Goal: Information Seeking & Learning: Learn about a topic

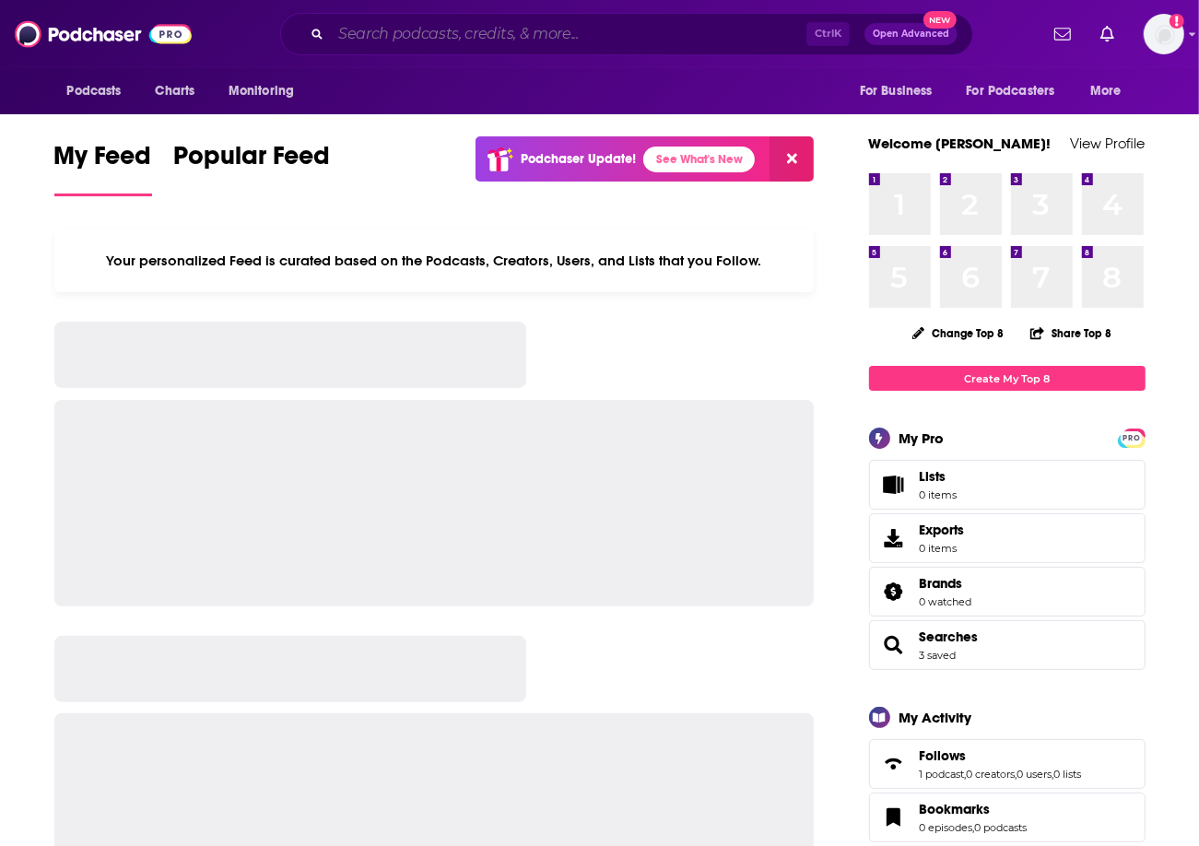
click at [504, 40] on input "Search podcasts, credits, & more..." at bounding box center [569, 33] width 476 height 29
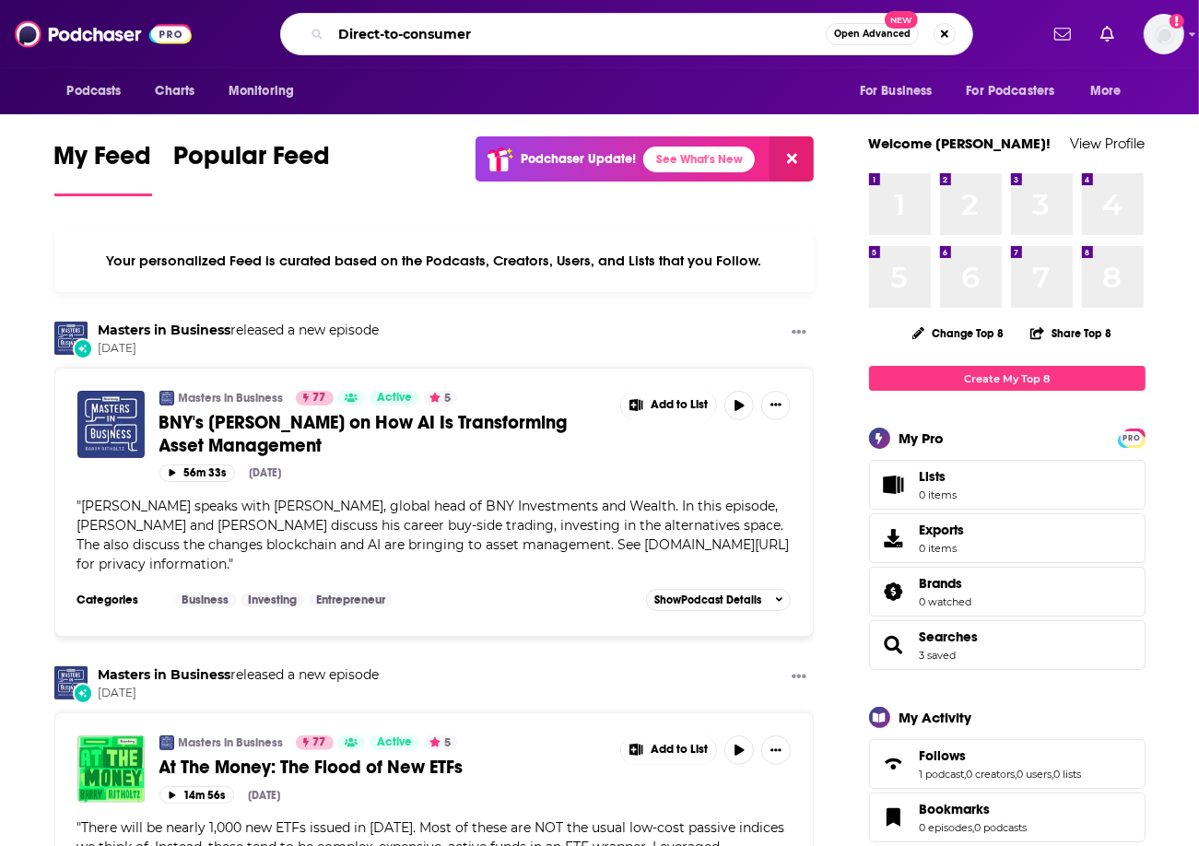
type input "Direct-to-consumer"
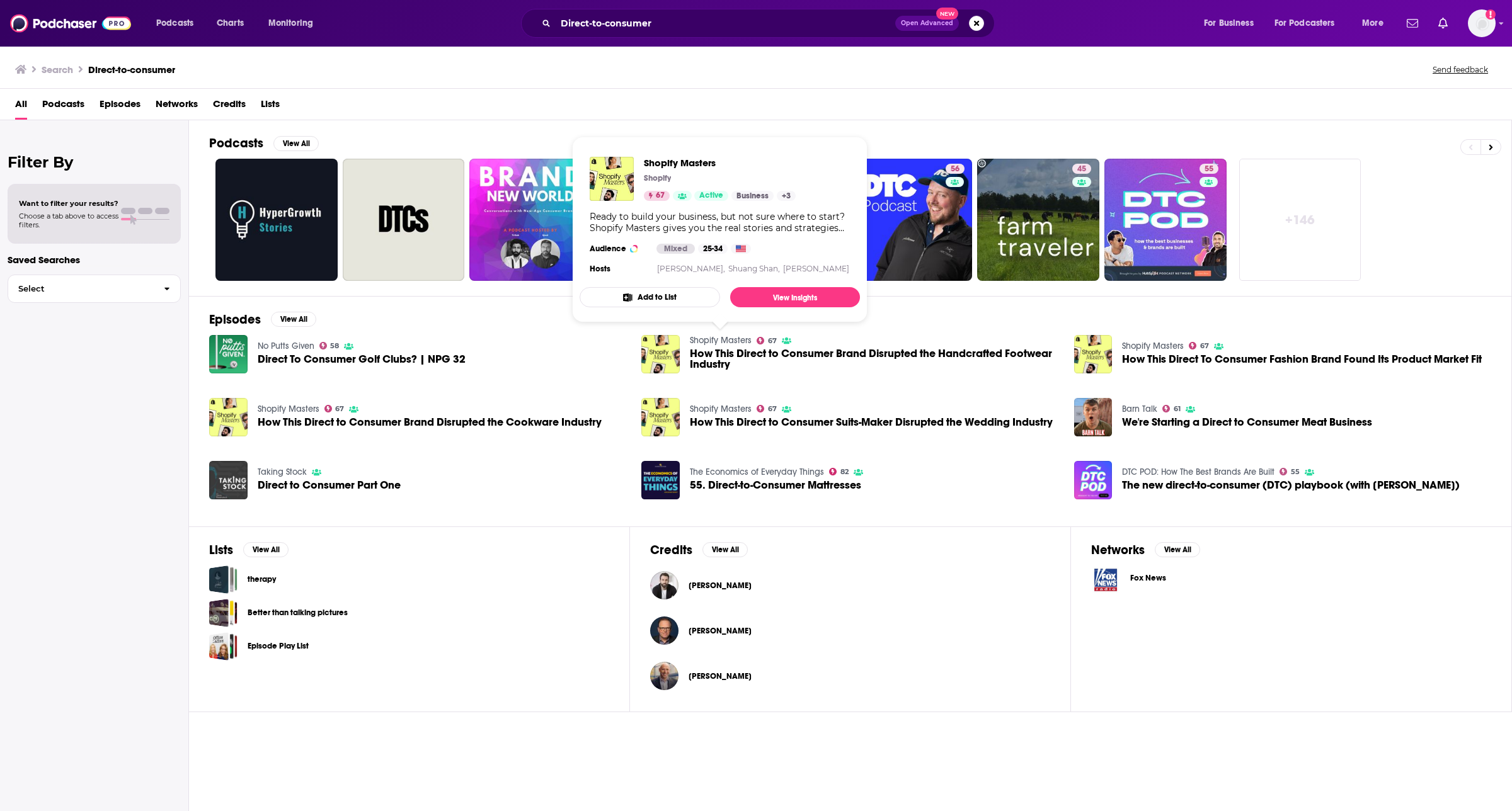
click at [735, 342] on link "Shopify Masters" at bounding box center [720, 340] width 62 height 11
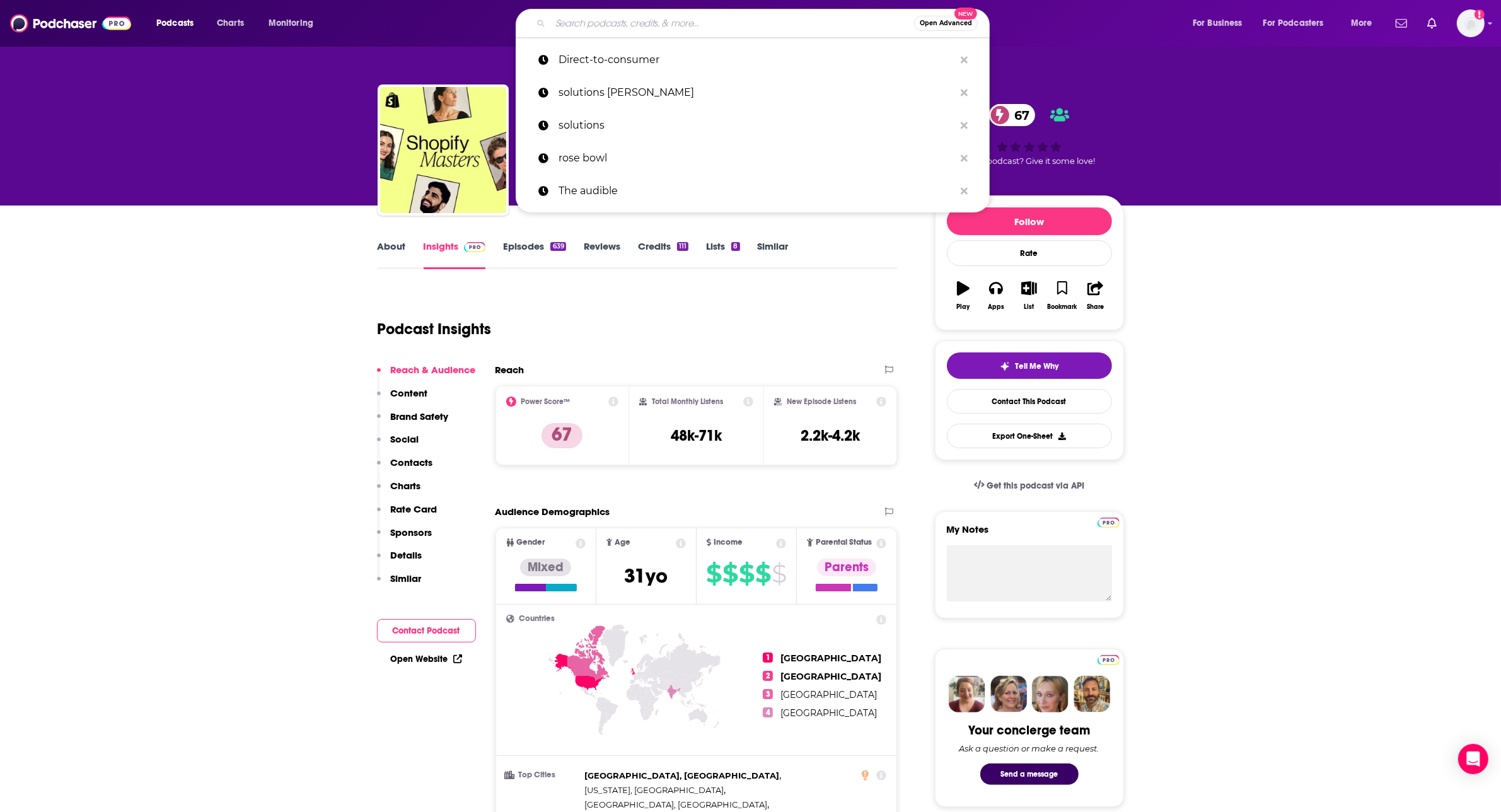
click at [704, 32] on input "Search podcasts, credits, & more..." at bounding box center [733, 23] width 364 height 20
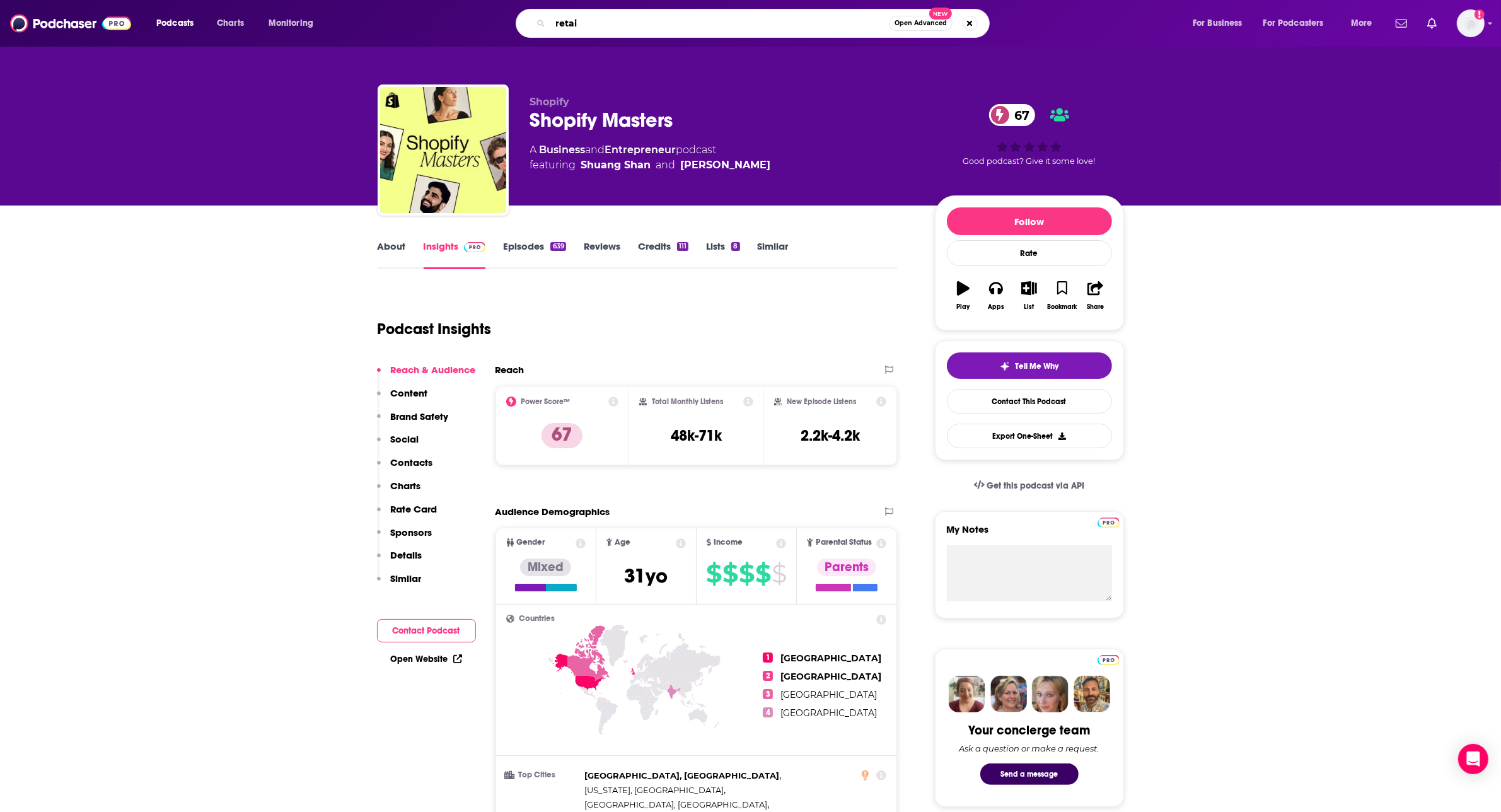
type input "retail"
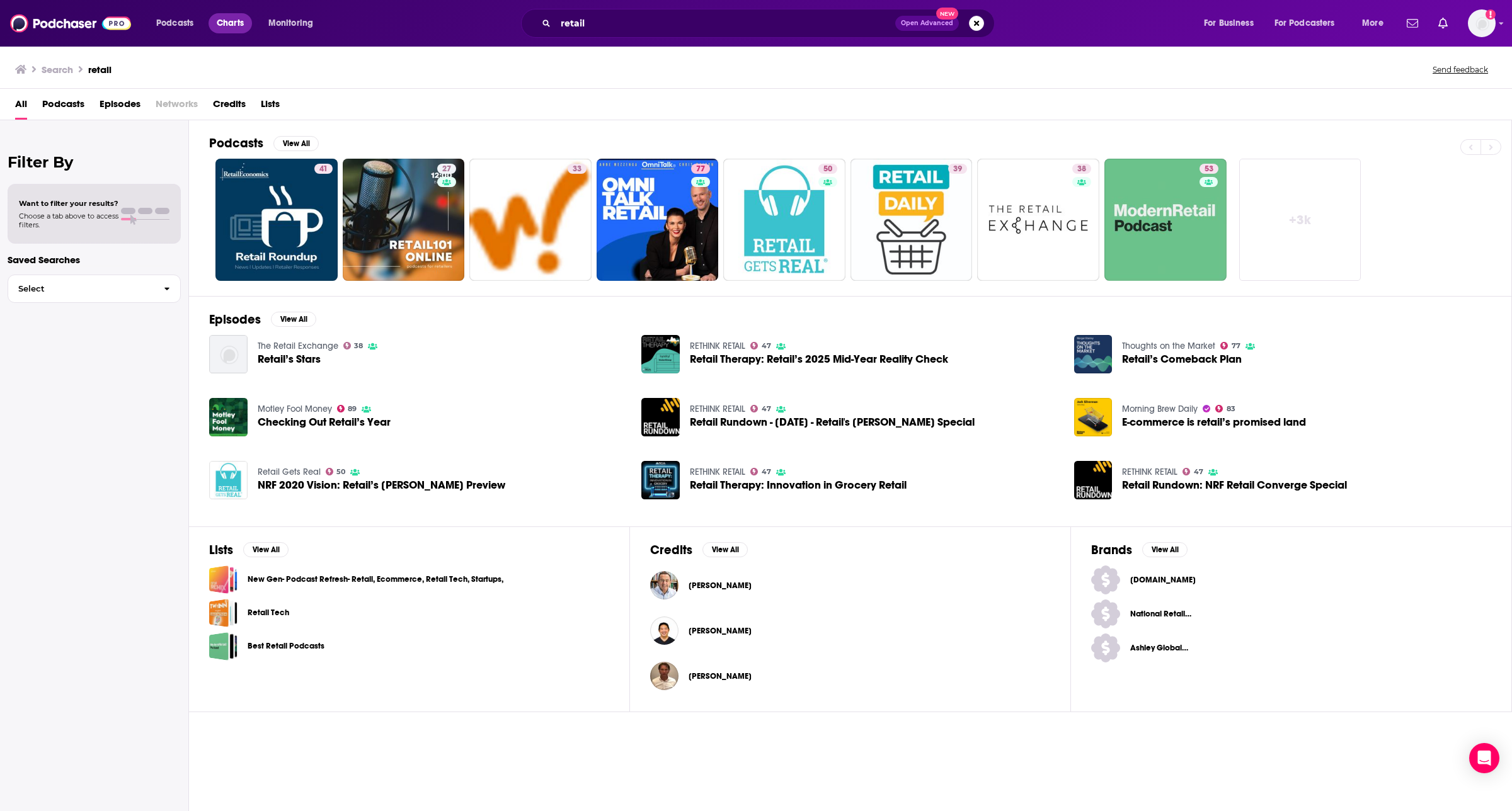
click at [228, 23] on span "Charts" at bounding box center [230, 23] width 27 height 18
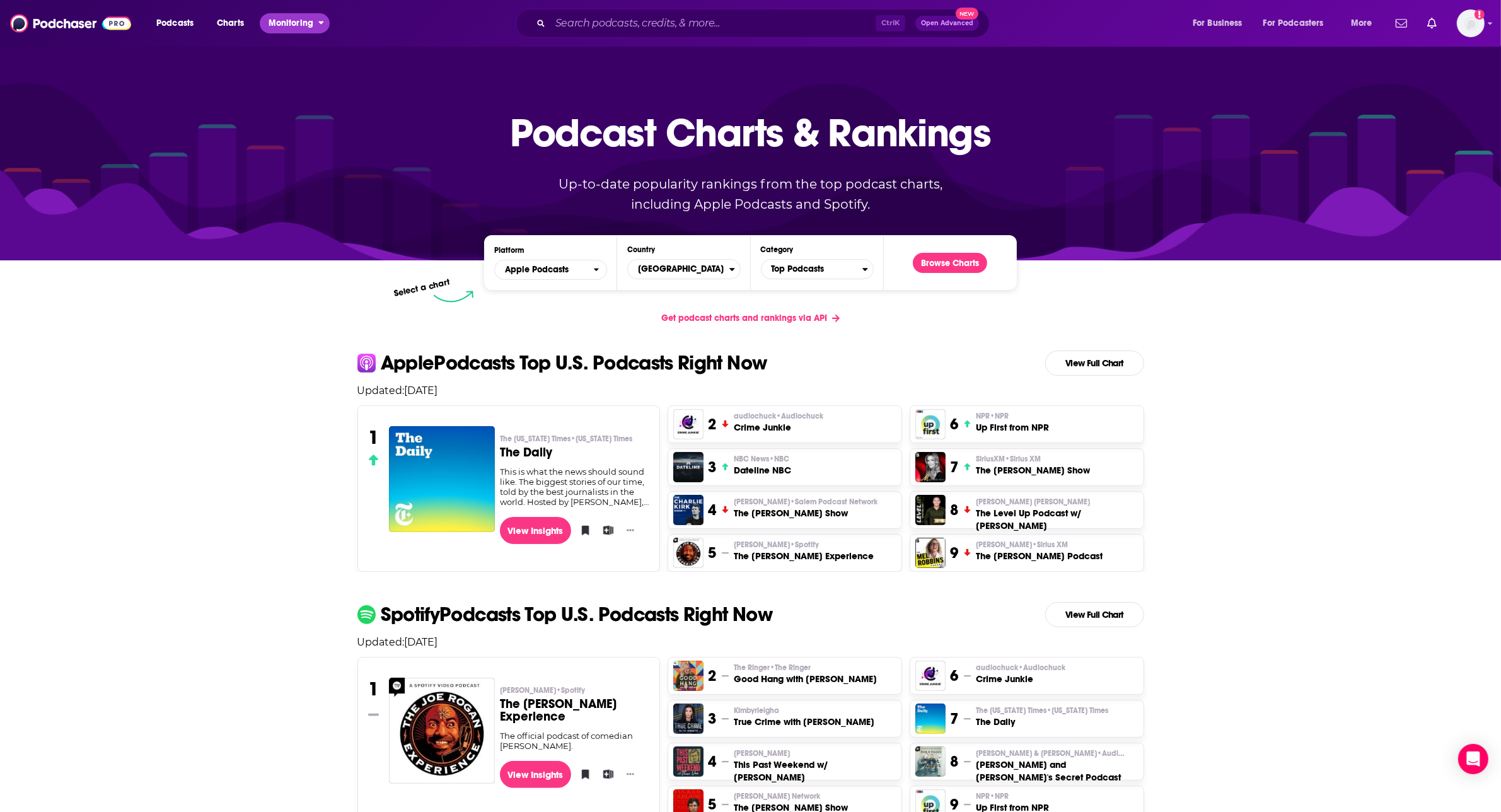
click at [318, 19] on icon "open menu" at bounding box center [321, 21] width 5 height 9
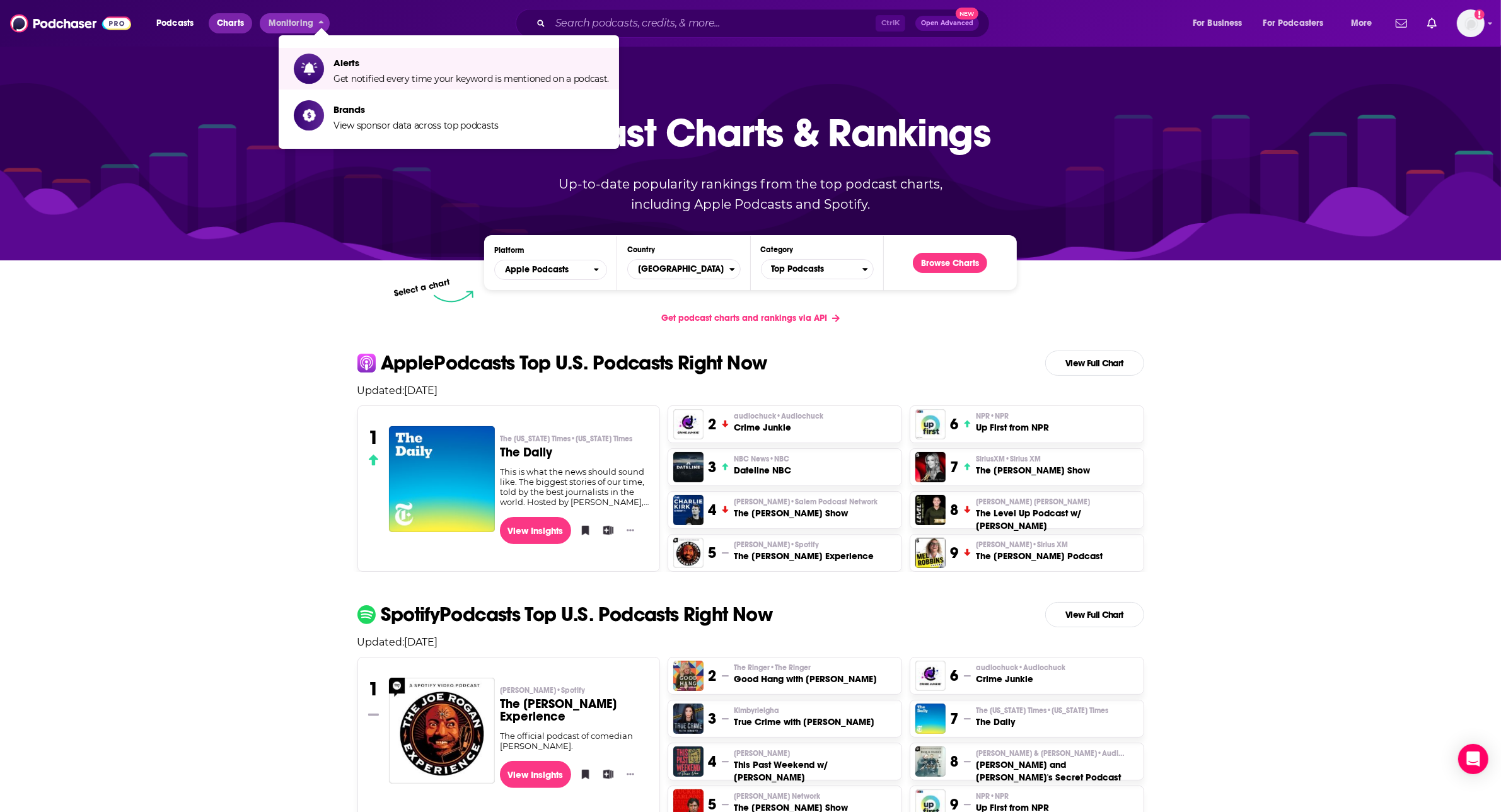
click at [234, 25] on span "Charts" at bounding box center [231, 23] width 27 height 18
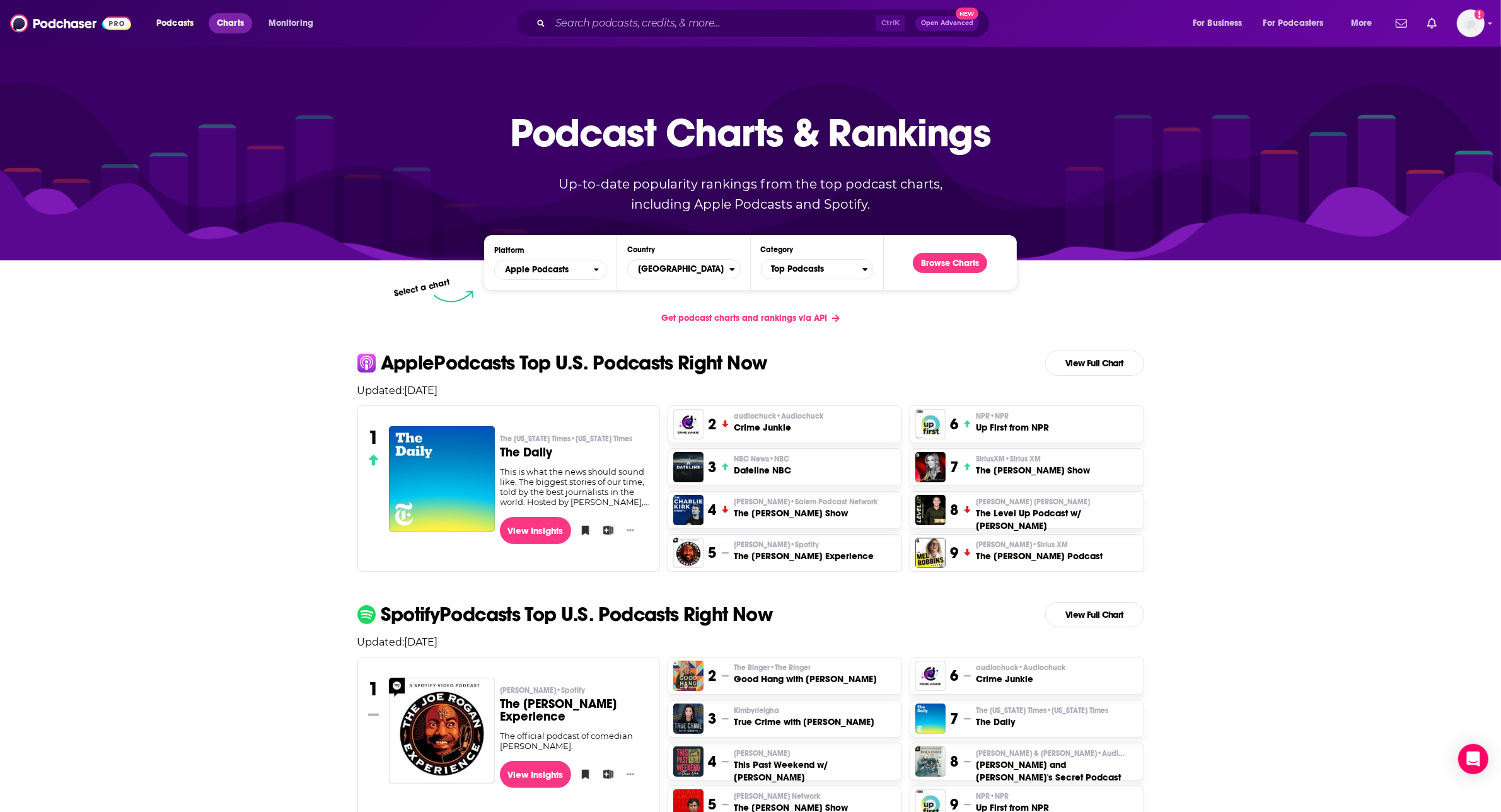
click at [234, 22] on span "Charts" at bounding box center [231, 23] width 27 height 18
drag, startPoint x: 300, startPoint y: 28, endPoint x: 304, endPoint y: 35, distance: 8.1
click at [304, 35] on div "Podcasts Charts Monitoring Ctrl K Open Advanced New For Business For Podcasters…" at bounding box center [766, 23] width 1237 height 29
click at [303, 32] on button "Monitoring" at bounding box center [295, 23] width 70 height 20
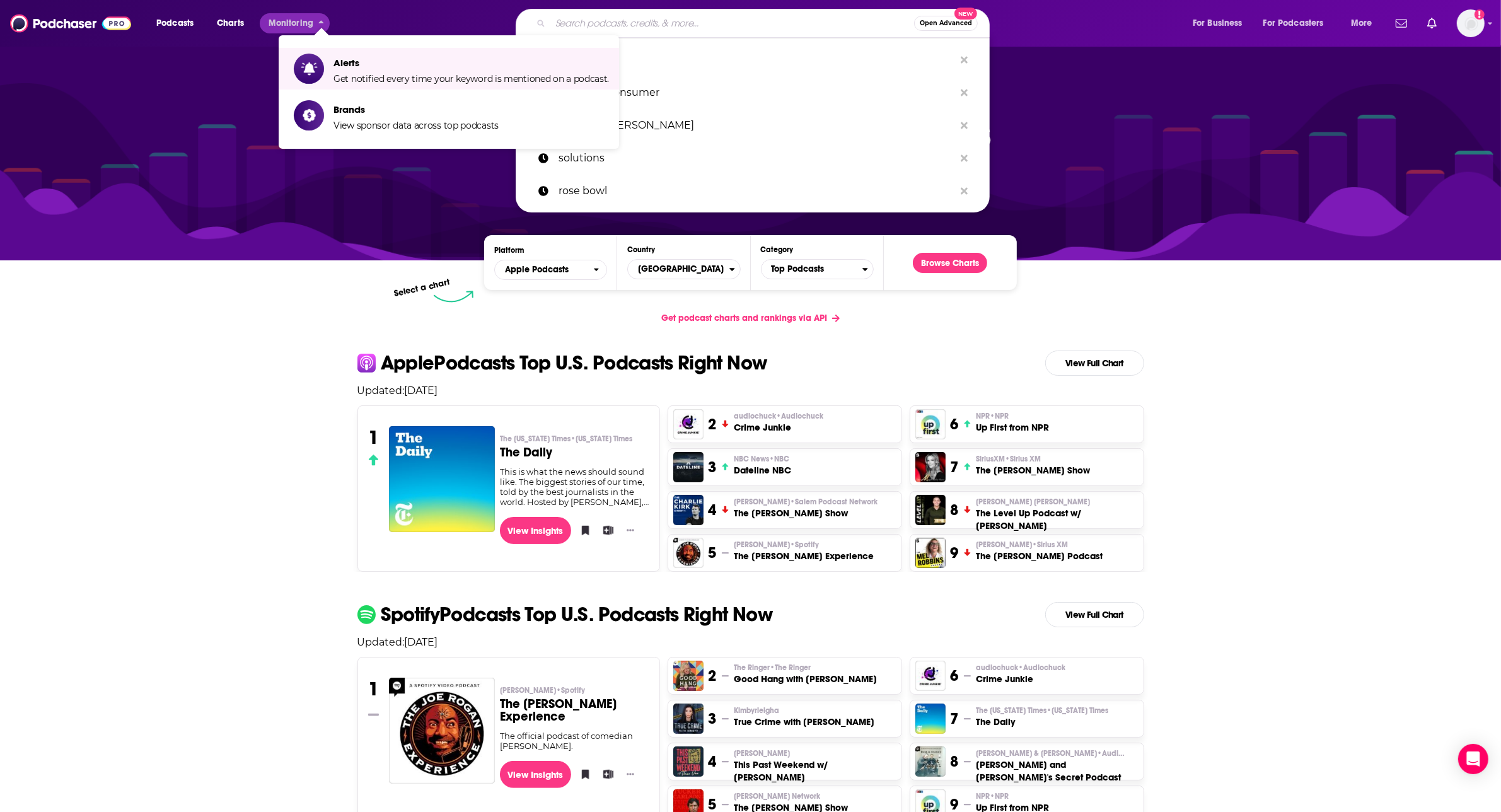
click at [662, 25] on input "Search podcasts, credits, & more..." at bounding box center [733, 23] width 364 height 20
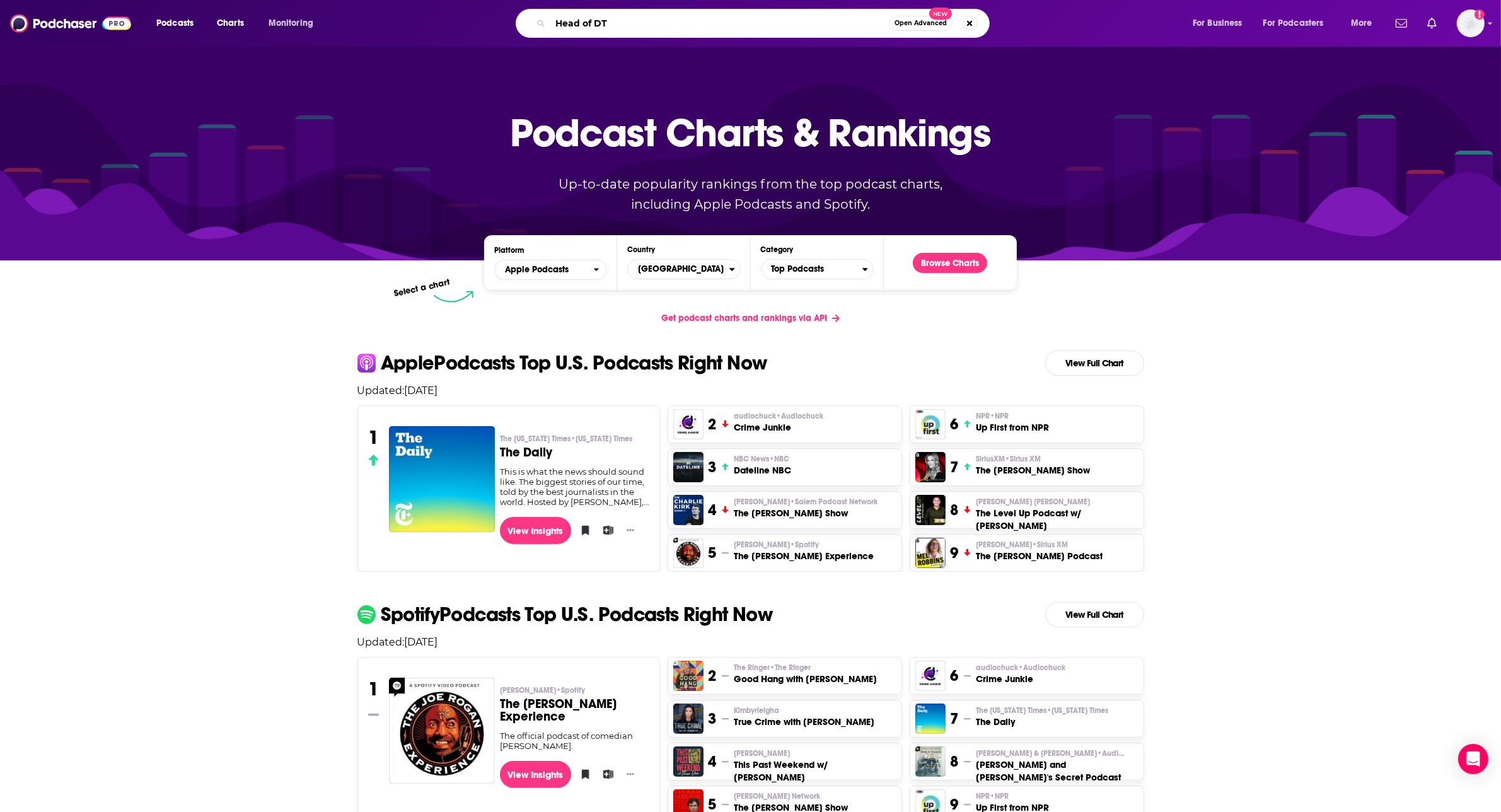
type input "Head of DTC"
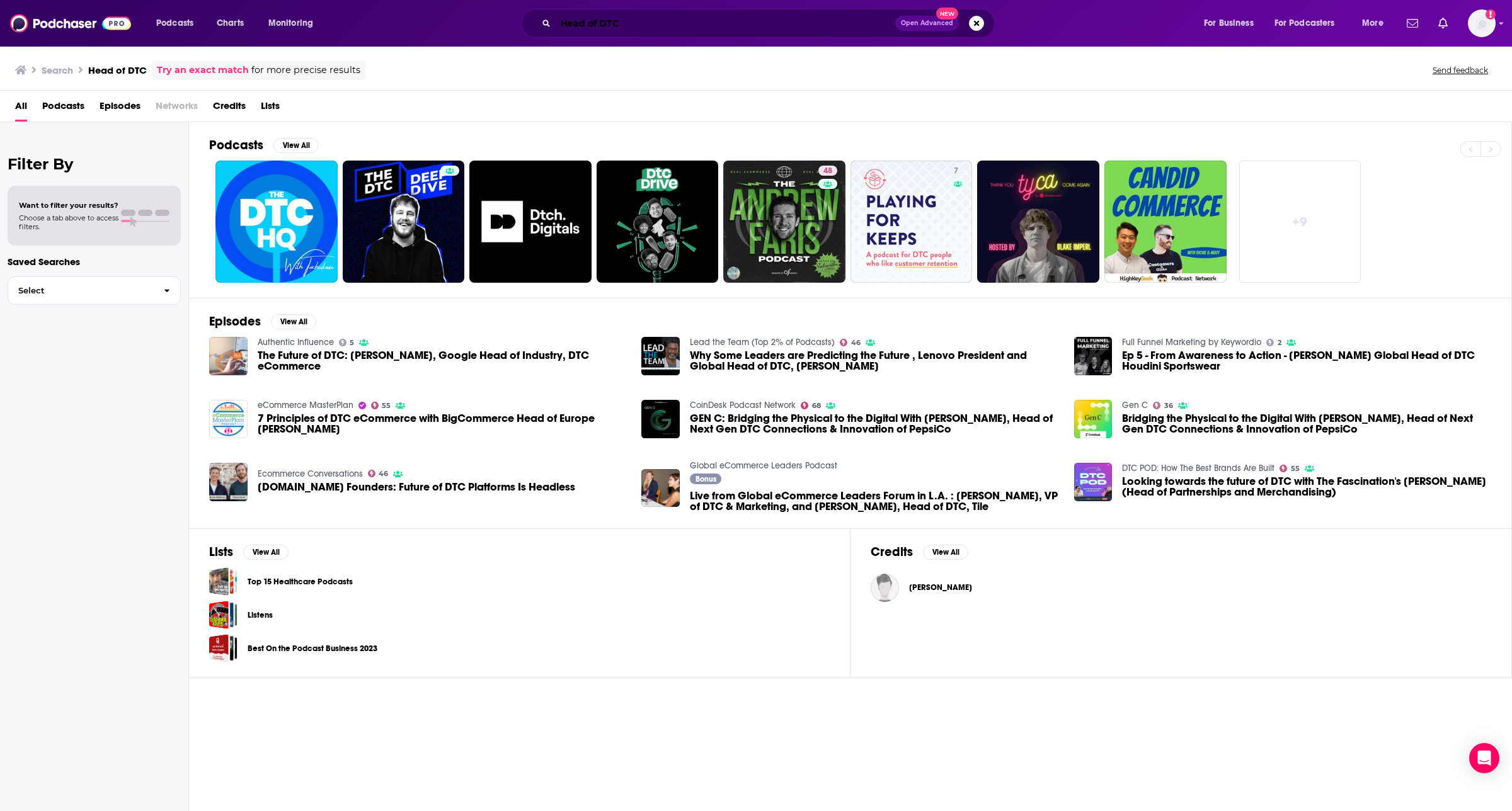
click at [638, 13] on input "Head of DTC" at bounding box center [725, 23] width 340 height 20
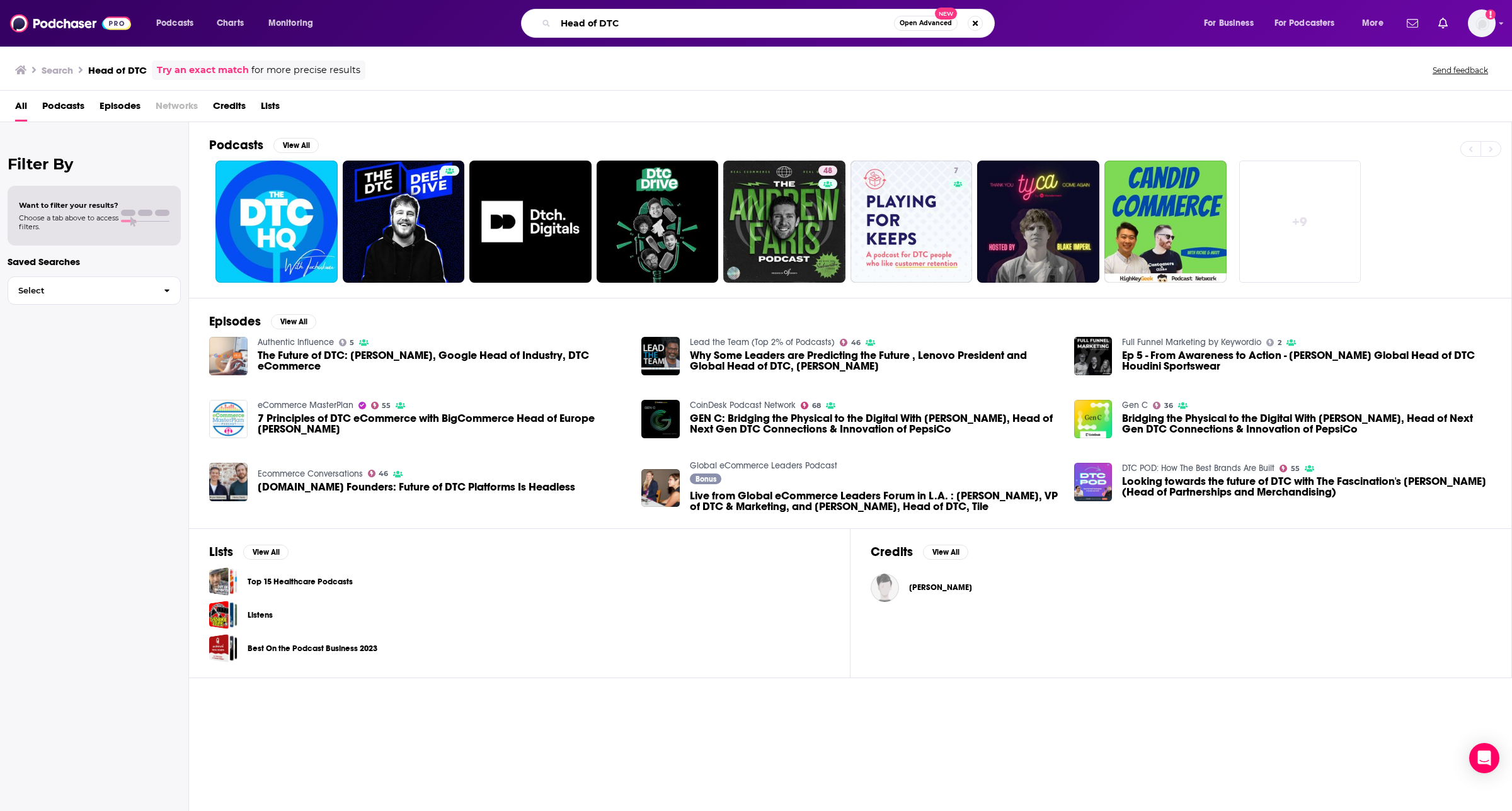
drag, startPoint x: 641, startPoint y: 23, endPoint x: 274, endPoint y: 20, distance: 367.0
click at [274, 20] on div "Podcasts Charts Monitoring Head of DTC Open Advanced New For Business For Podca…" at bounding box center [772, 23] width 1248 height 29
type input "[PERSON_NAME]"
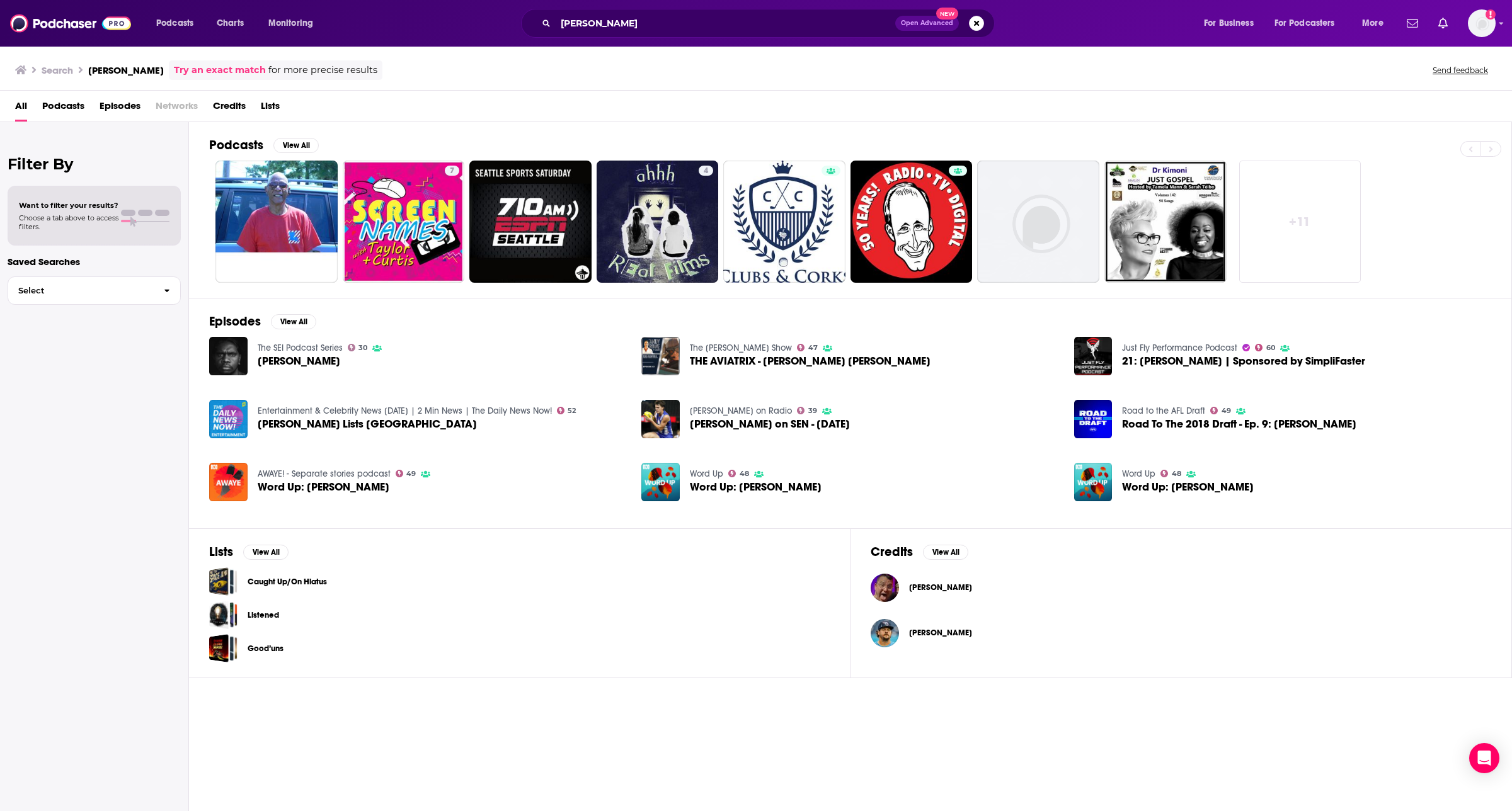
click at [286, 363] on span "[PERSON_NAME]" at bounding box center [299, 361] width 83 height 11
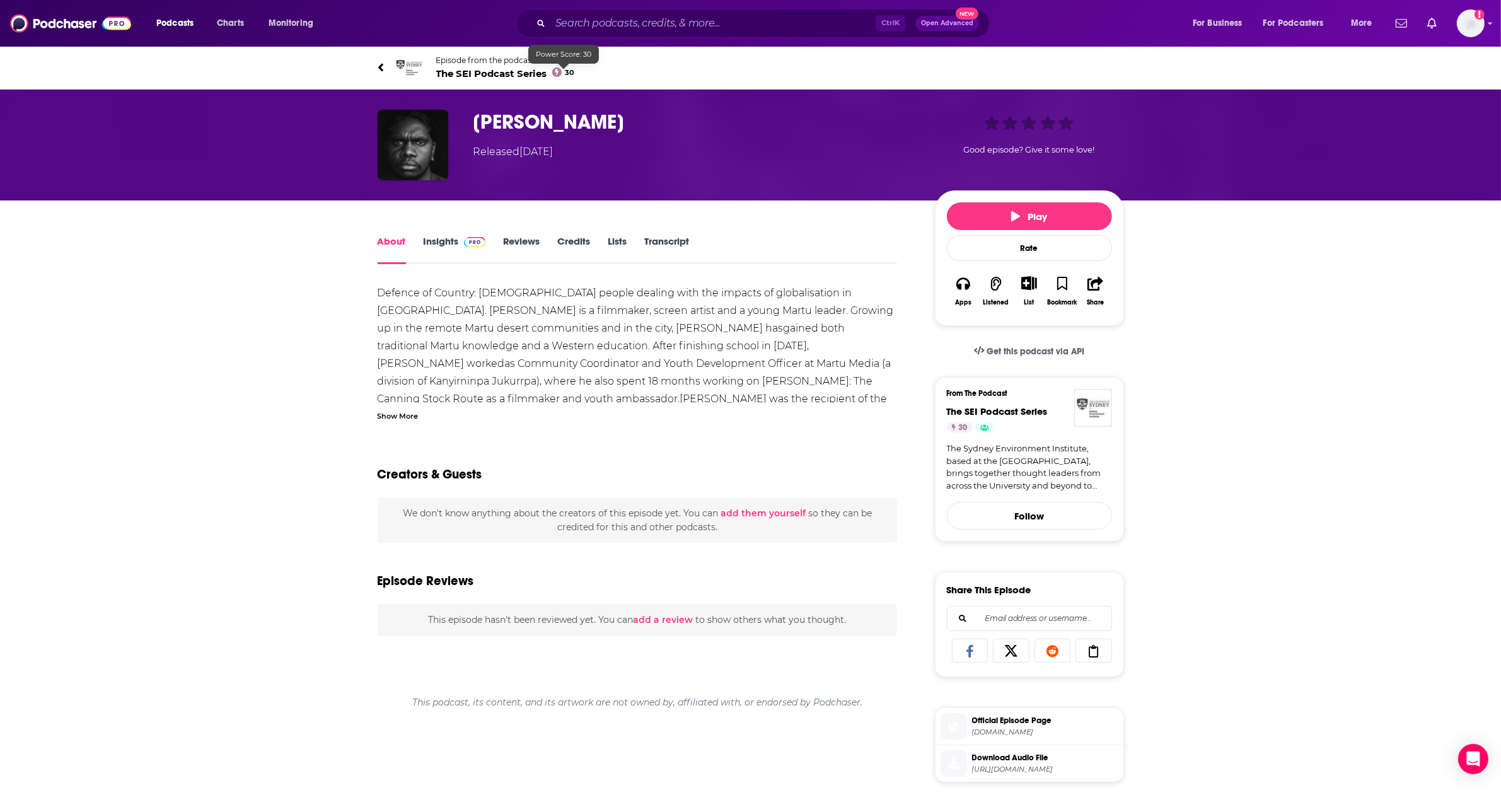
click at [631, 10] on div "Ctrl K Open Advanced New" at bounding box center [753, 23] width 474 height 29
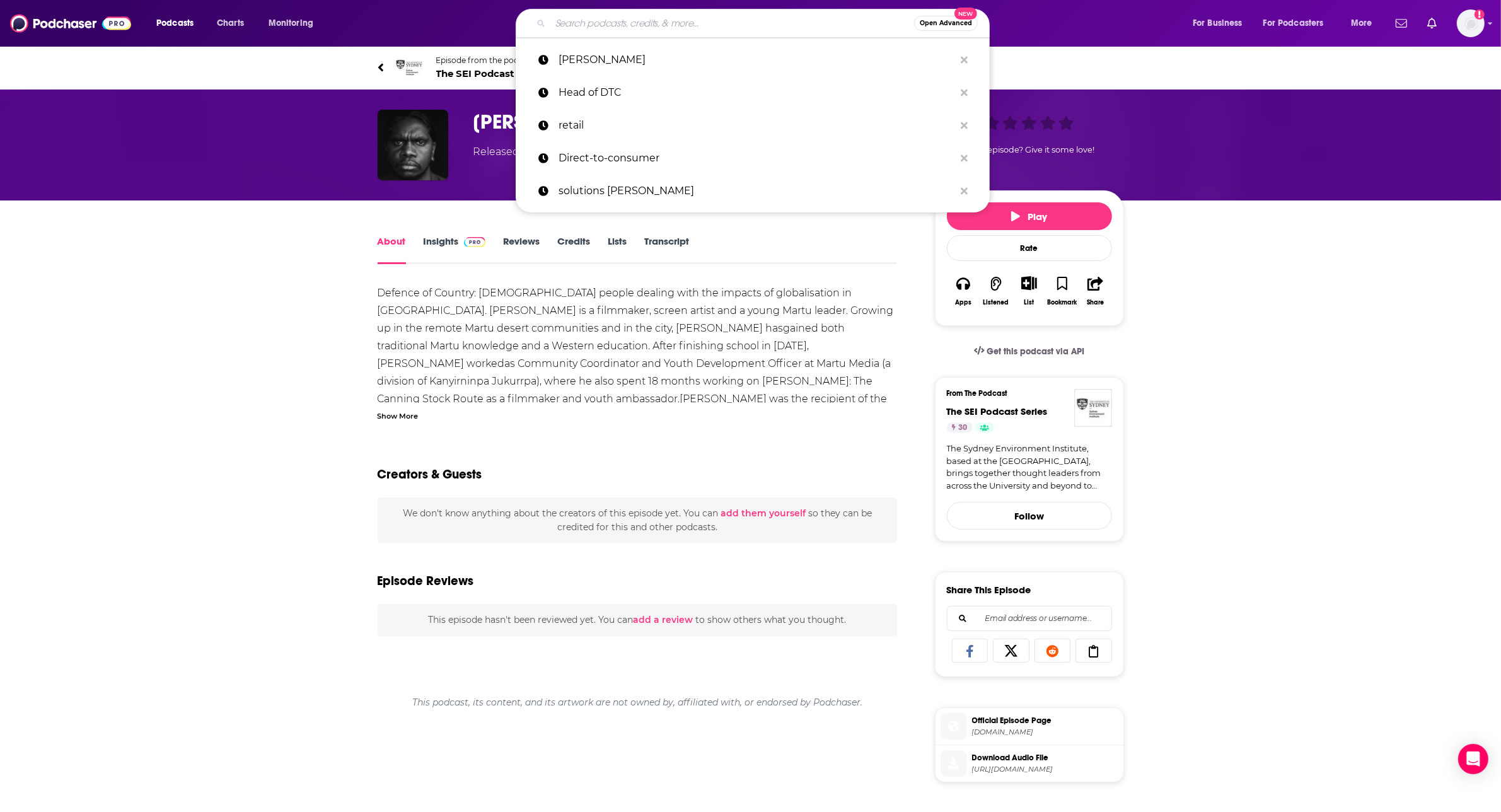
click at [635, 27] on input "Search podcasts, credits, & more..." at bounding box center [733, 23] width 364 height 20
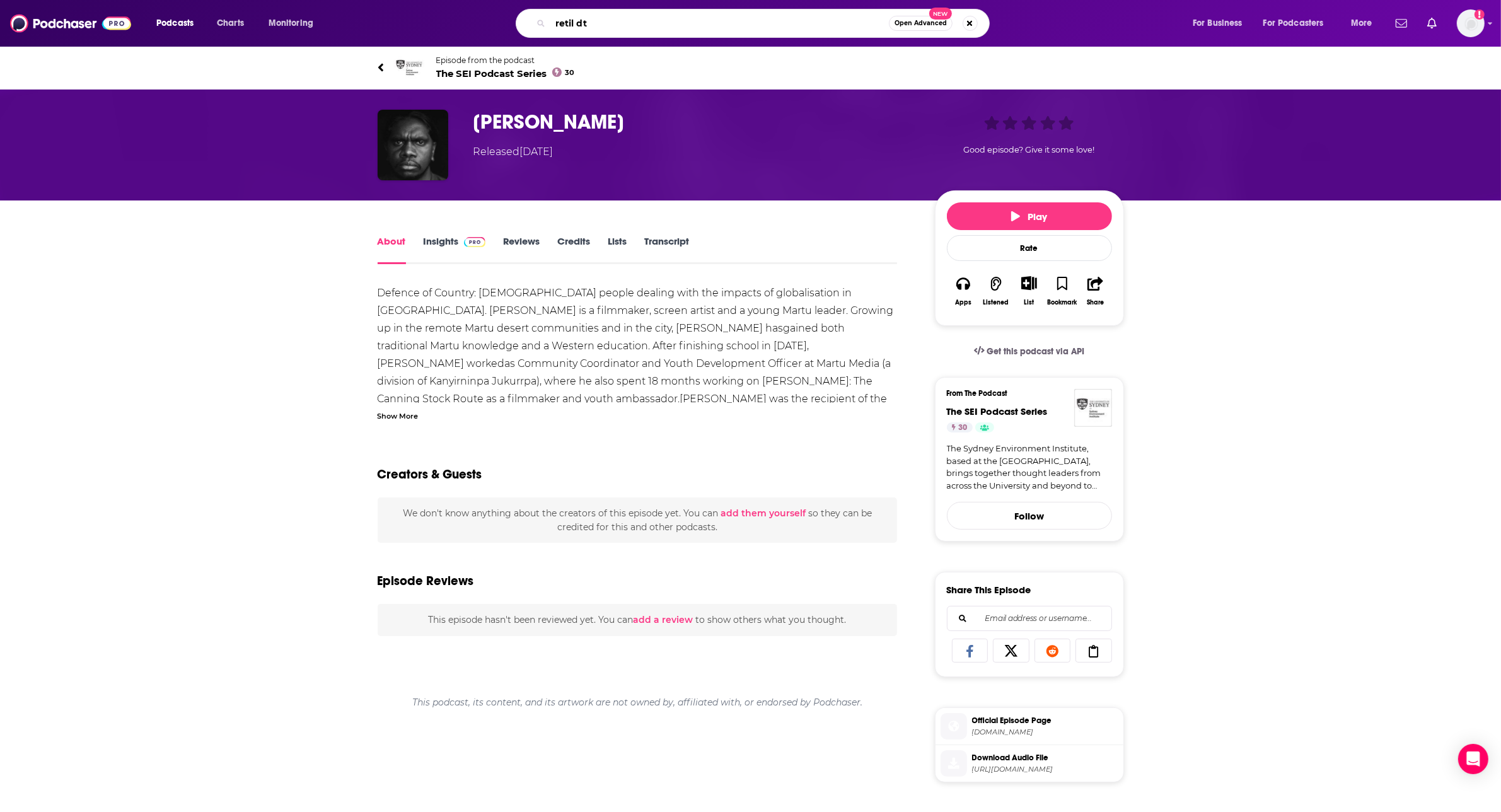
type input "retil dtc"
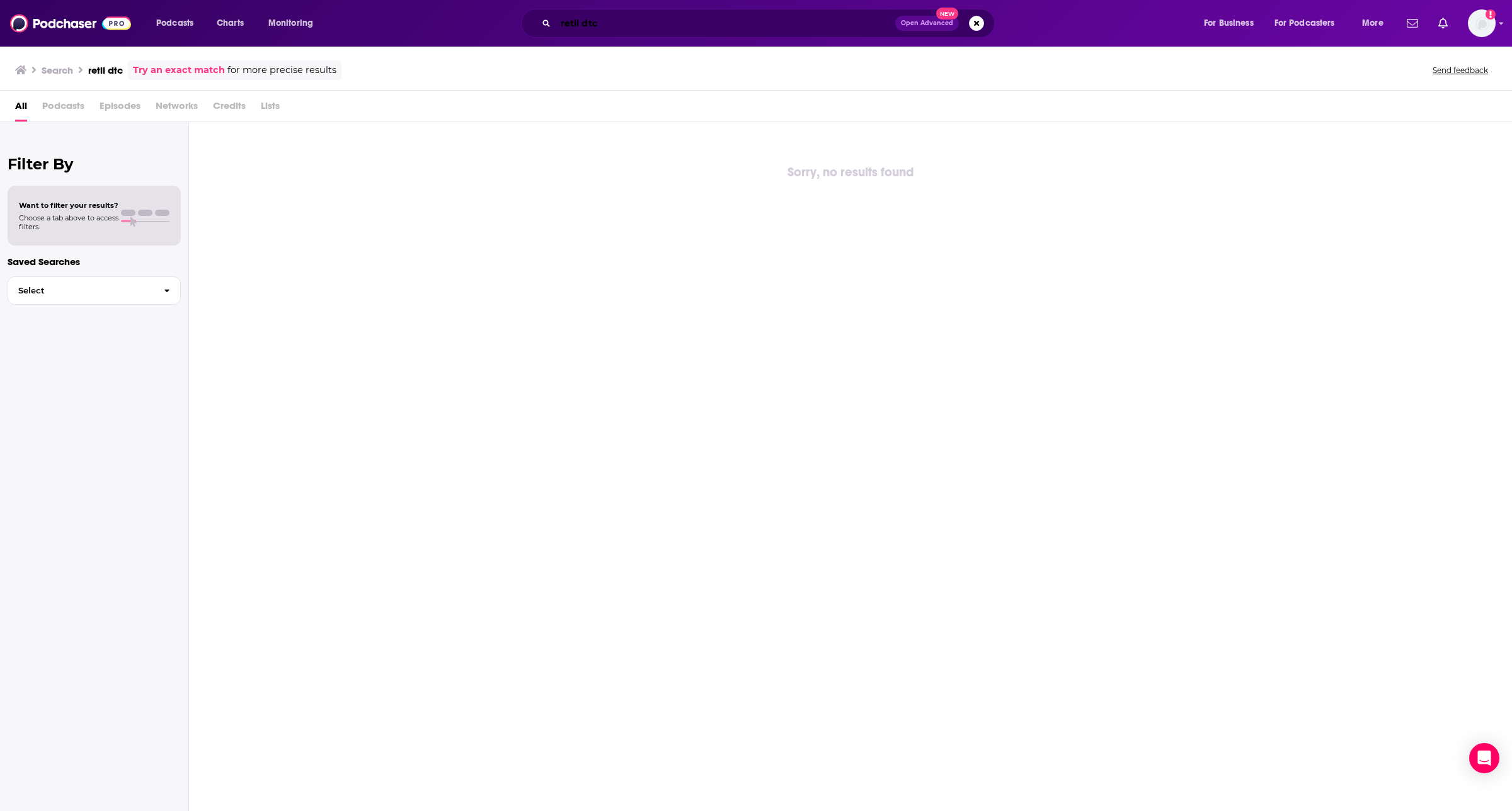
click at [572, 19] on input "retil dtc" at bounding box center [725, 23] width 340 height 20
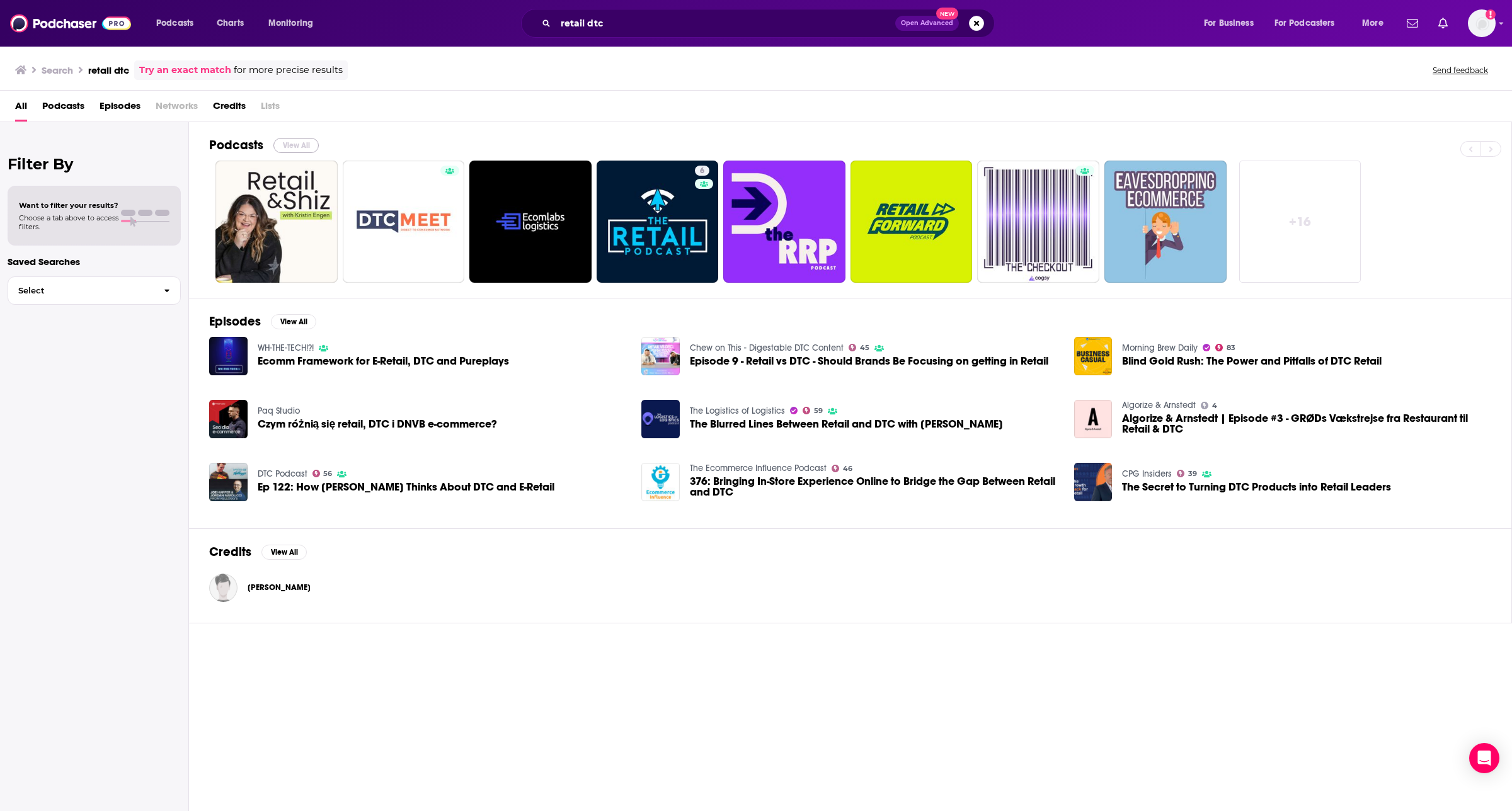
click at [296, 139] on button "View All" at bounding box center [296, 146] width 45 height 15
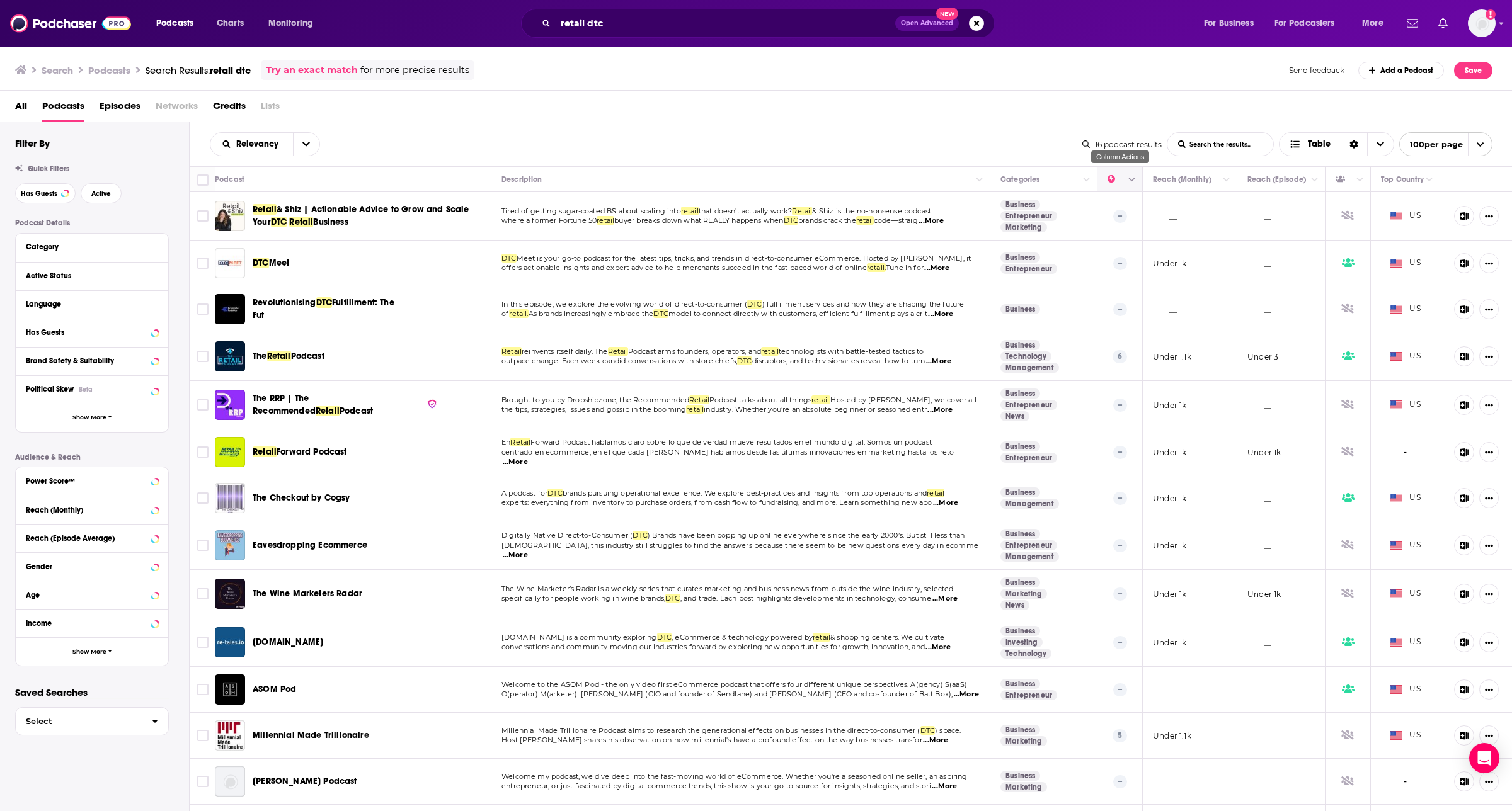
click at [819, 181] on button "Column Actions" at bounding box center [1132, 180] width 15 height 15
click at [819, 181] on div at bounding box center [756, 405] width 1512 height 811
click at [819, 178] on icon "Move" at bounding box center [1119, 180] width 15 height 15
click at [643, 16] on input "retail dtc" at bounding box center [725, 23] width 340 height 20
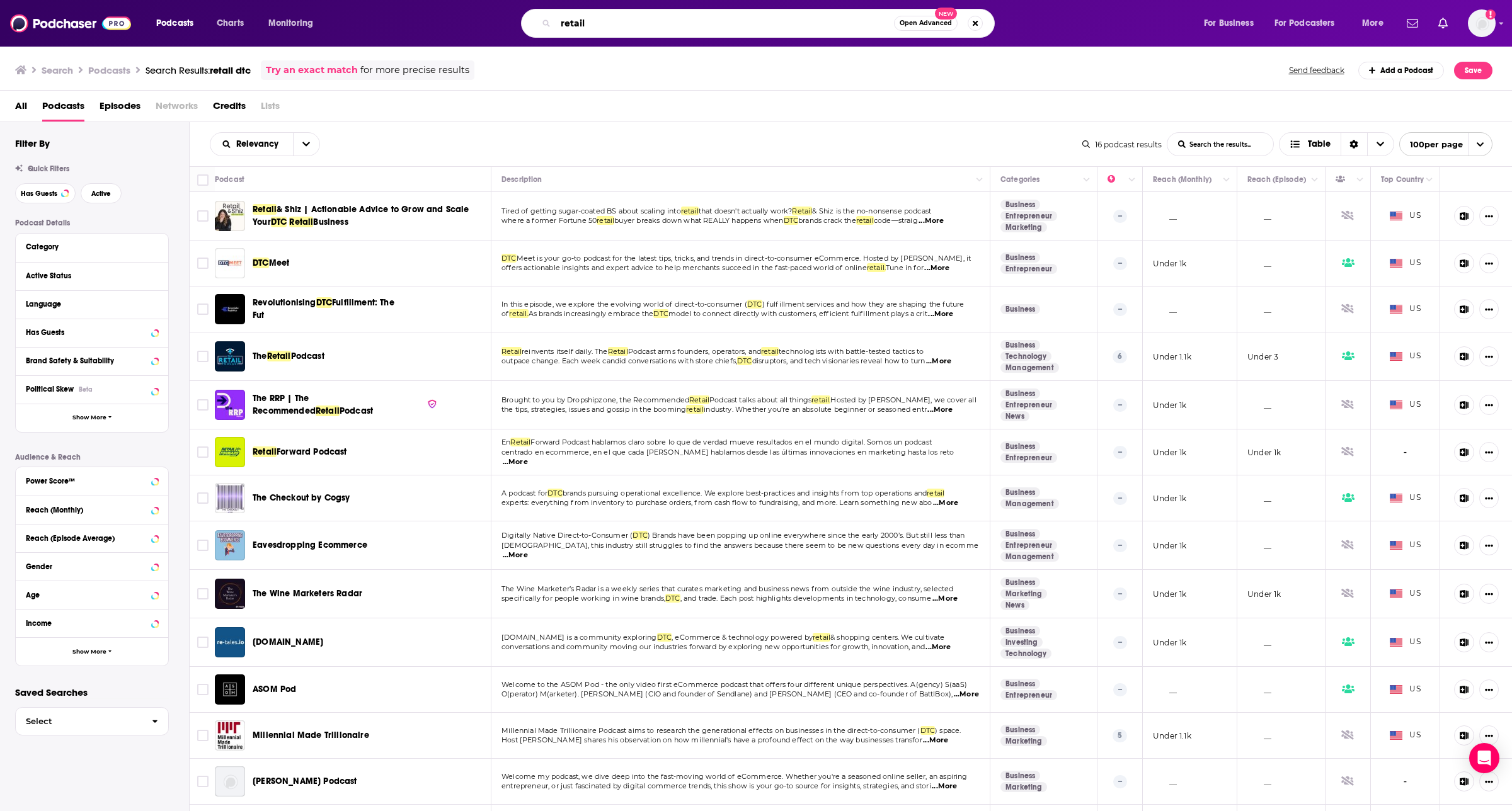
type input "retail"
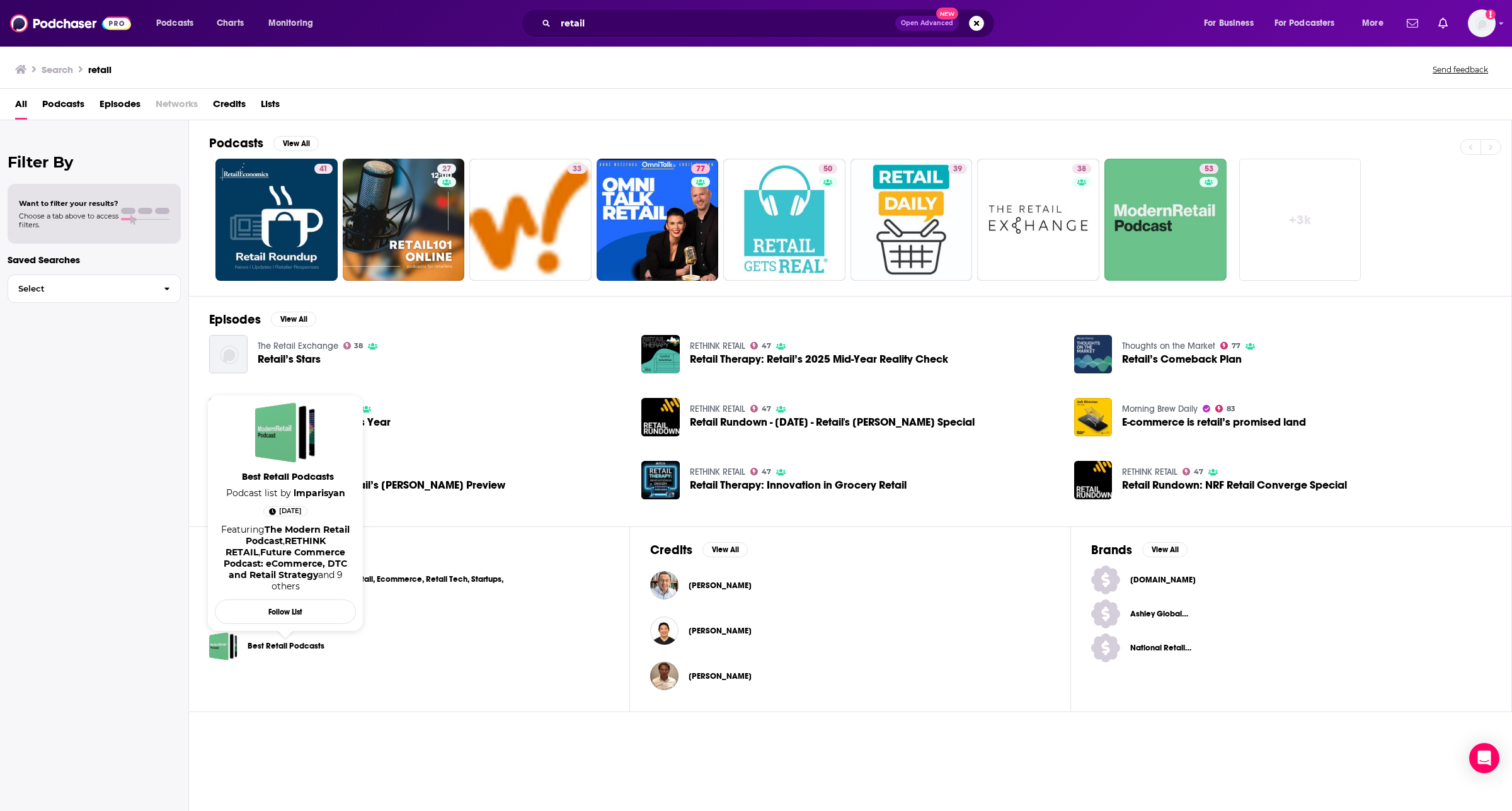
click at [303, 577] on link "Best Retail Podcasts" at bounding box center [286, 646] width 77 height 14
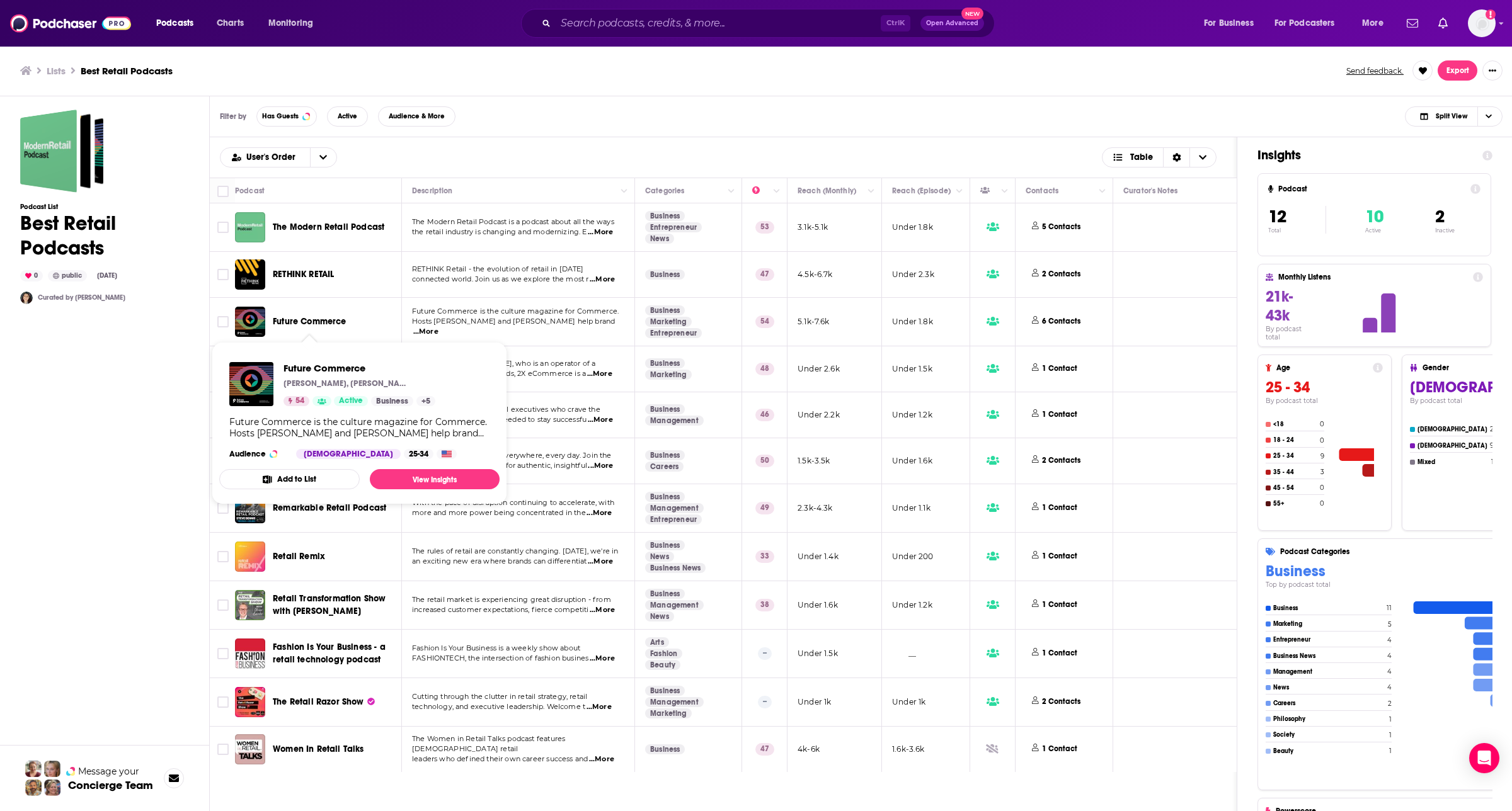
click at [334, 322] on span "Future Commerce" at bounding box center [310, 322] width 74 height 11
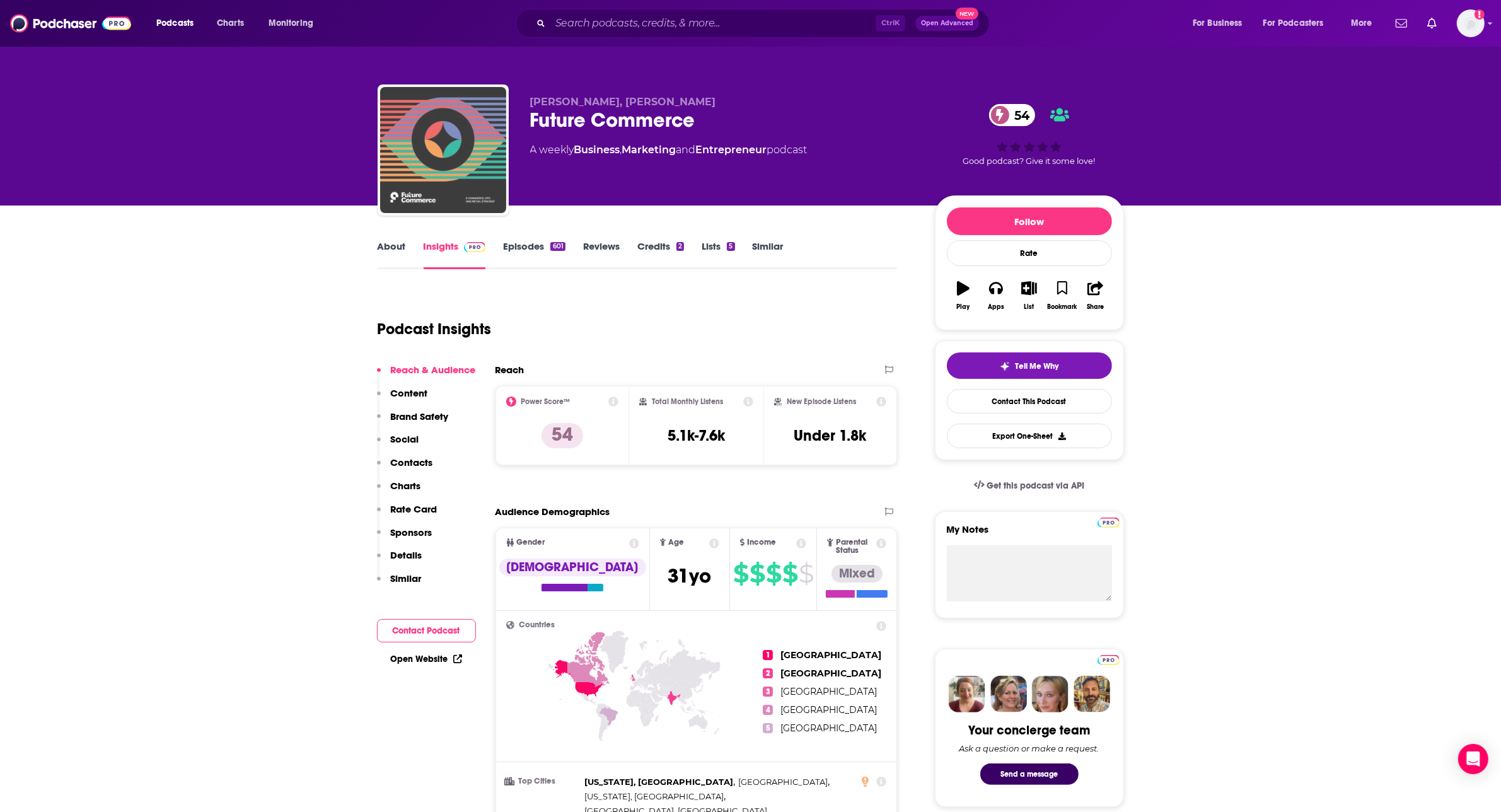
click at [451, 157] on img "Future Commerce" at bounding box center [443, 150] width 126 height 126
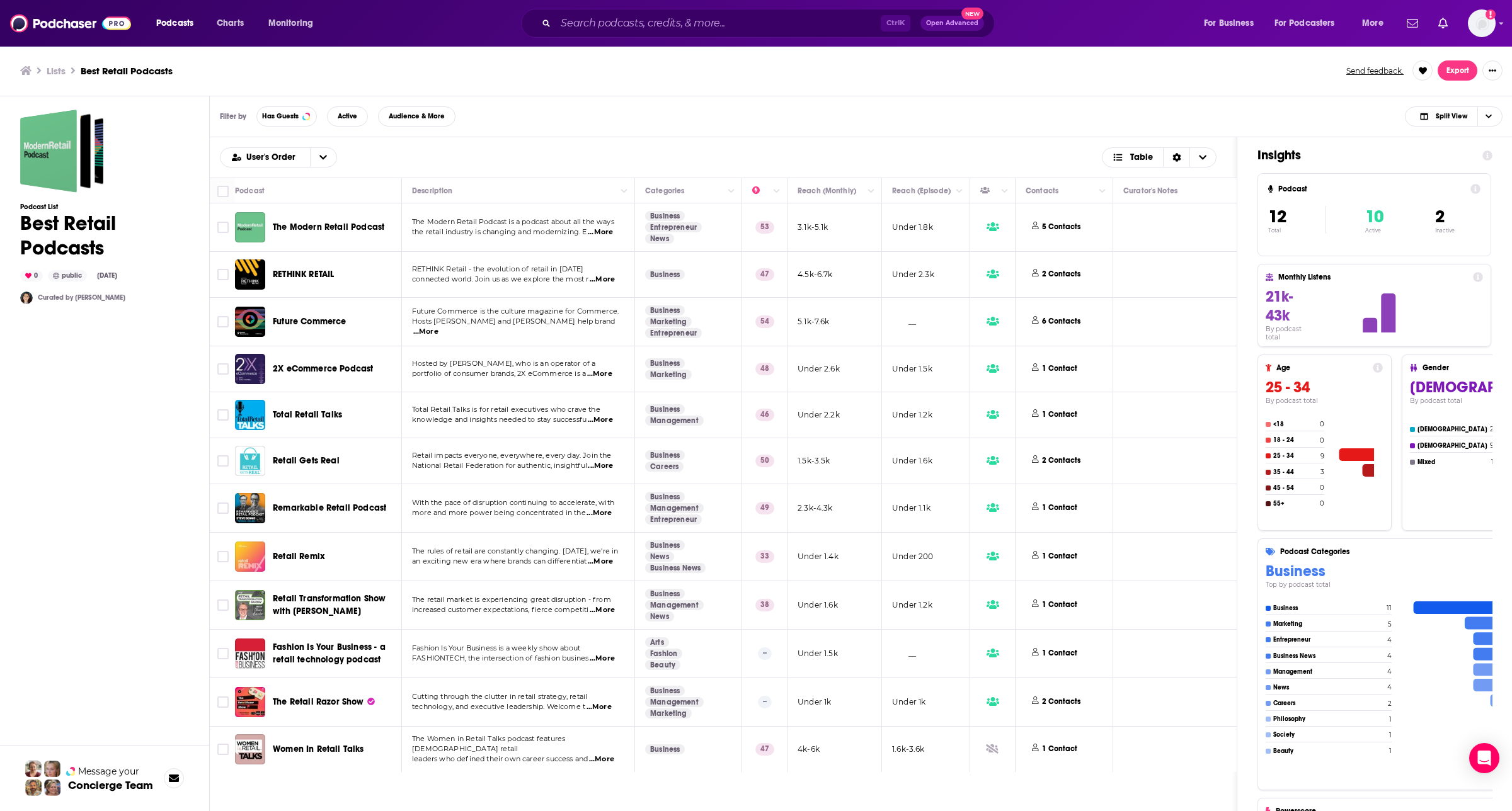
click at [325, 223] on span "The Modern Retail Podcast" at bounding box center [328, 227] width 111 height 11
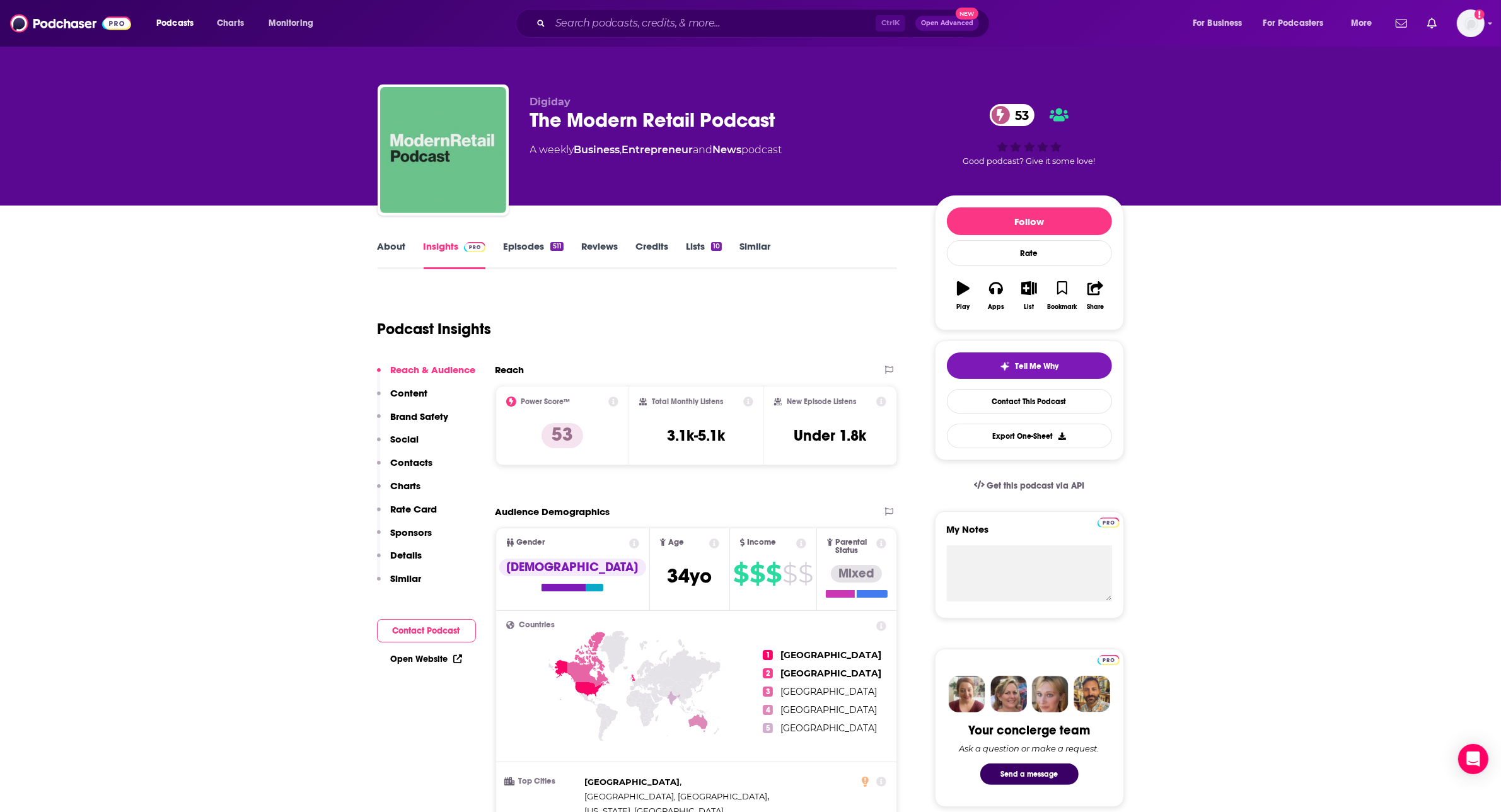
click at [516, 245] on link "Episodes 511" at bounding box center [533, 254] width 60 height 29
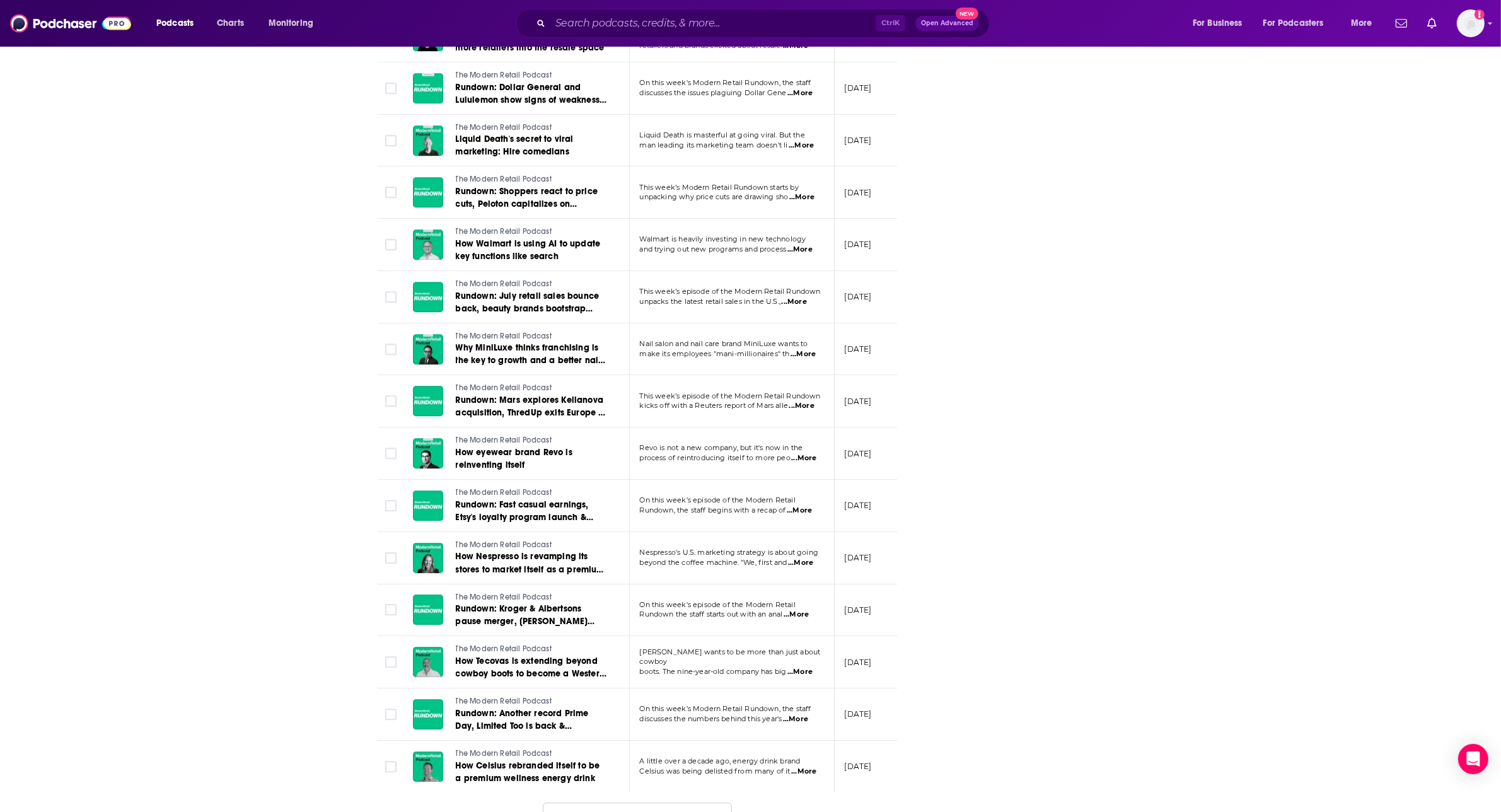
scroll to position [4860, 0]
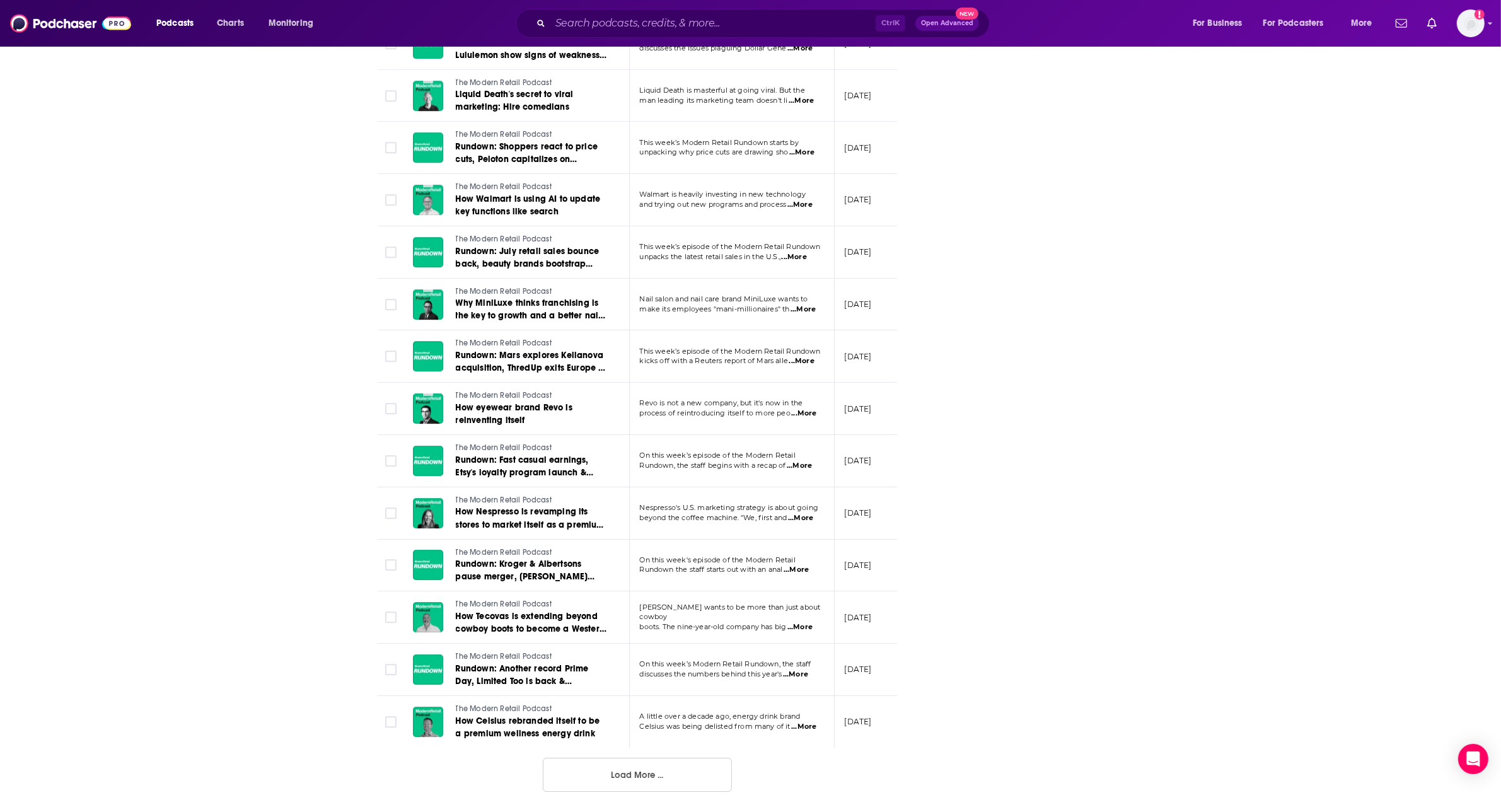
click at [653, 578] on button "Load More ..." at bounding box center [638, 775] width 189 height 34
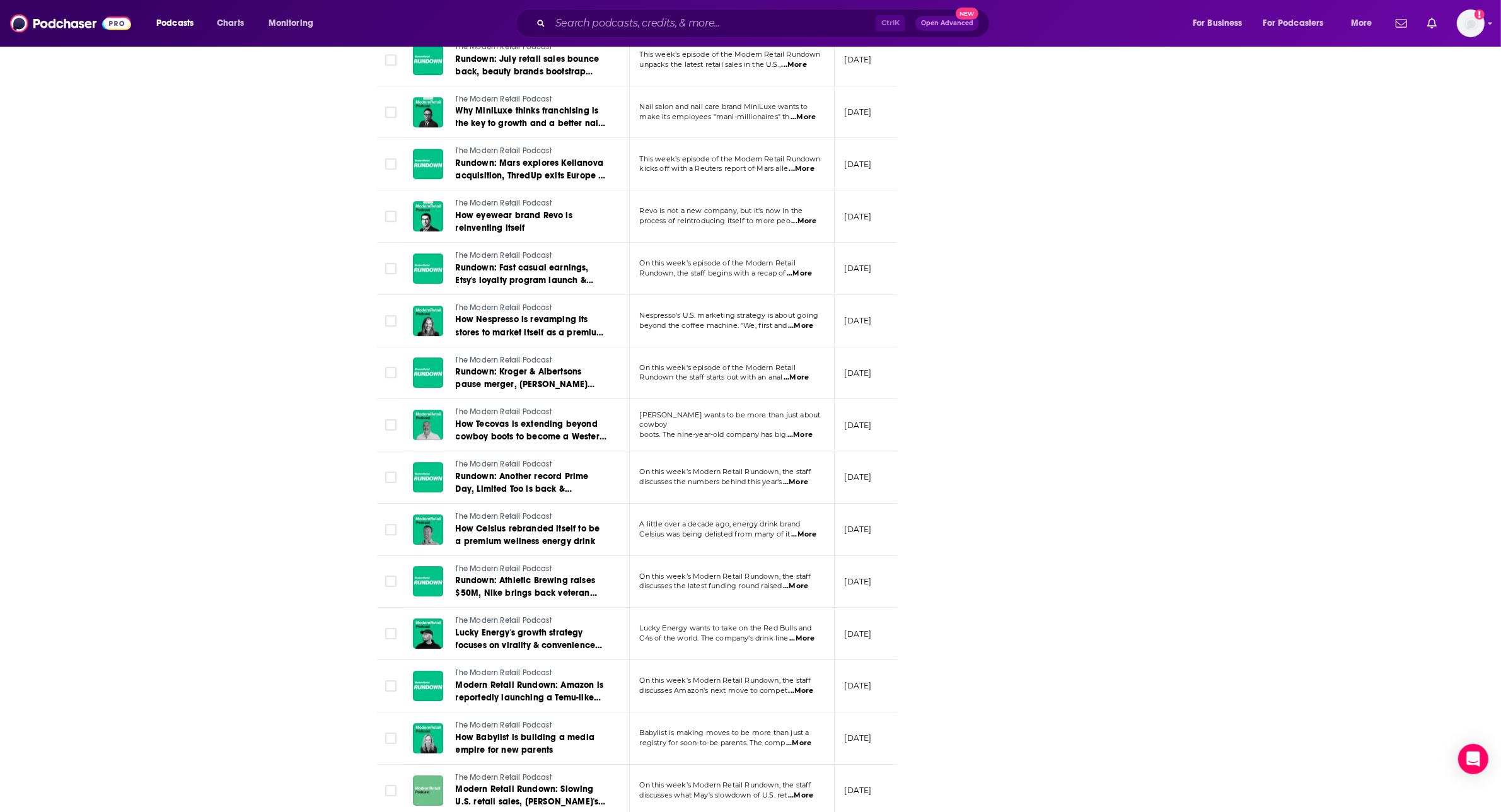
scroll to position [1028, 0]
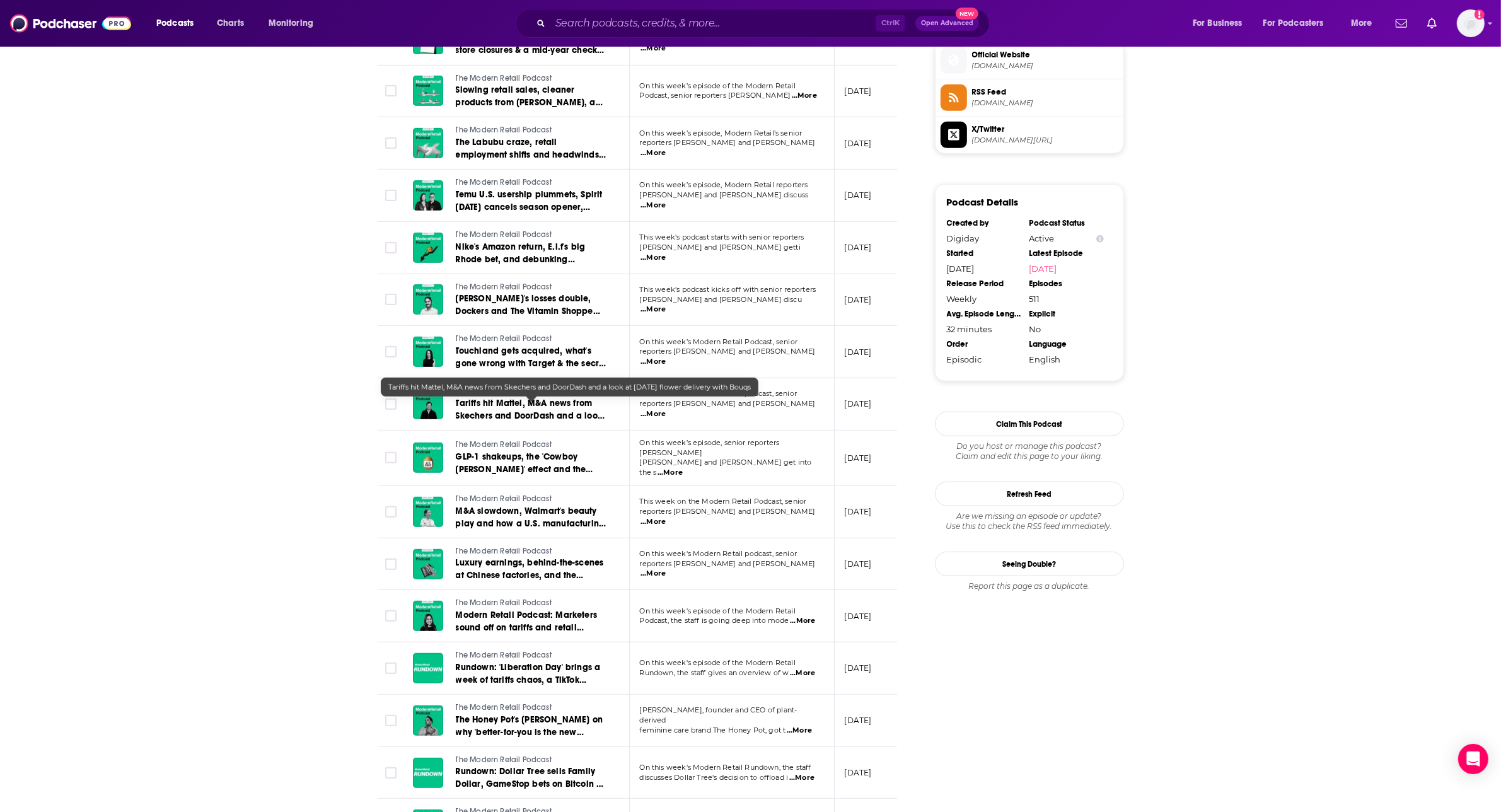
click at [549, 410] on span "Tariffs hit Mattel, M&A news from Skechers and DoorDash and a look at [DATE] fl…" at bounding box center [530, 416] width 149 height 36
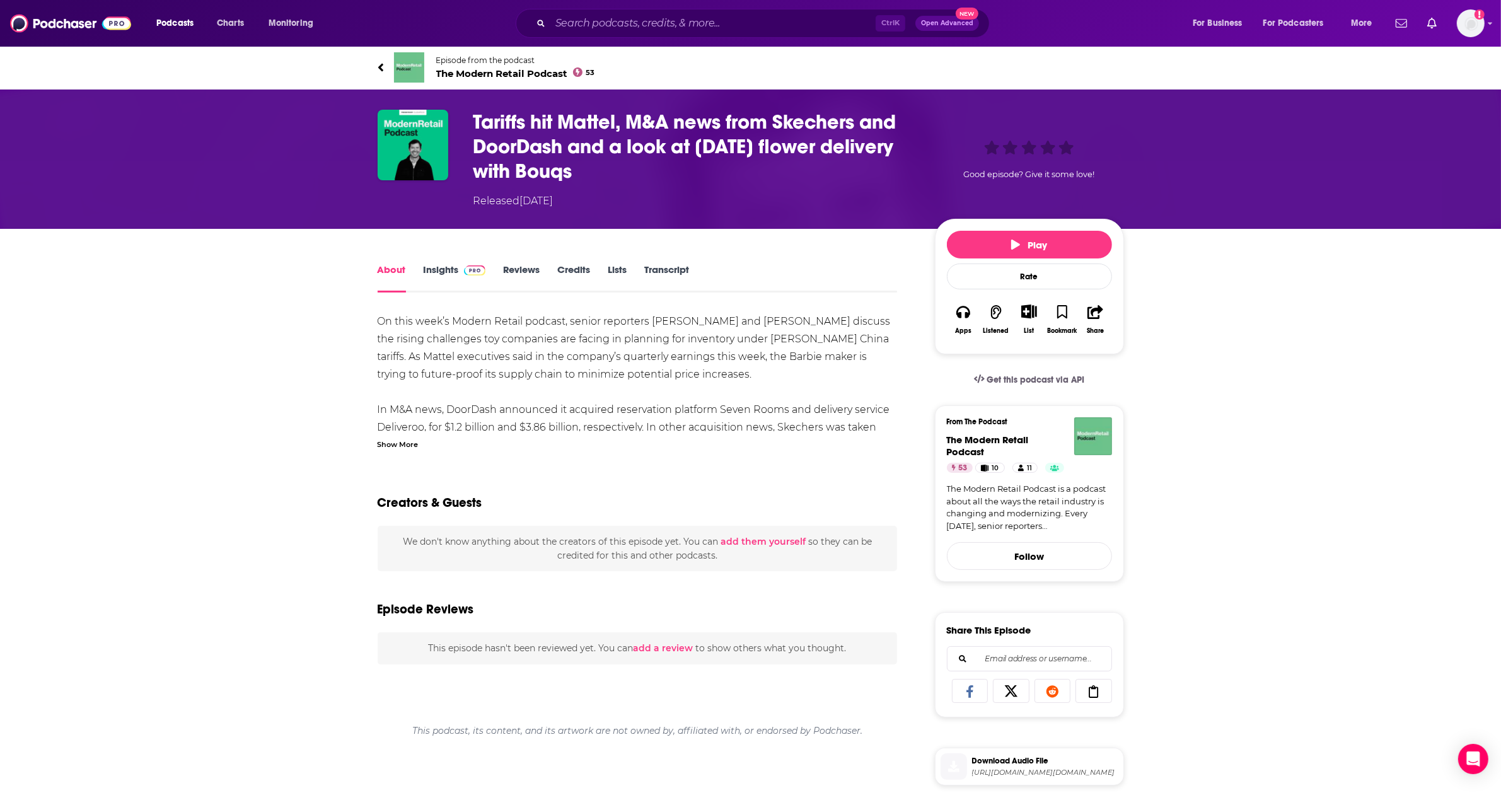
scroll to position [0, 302]
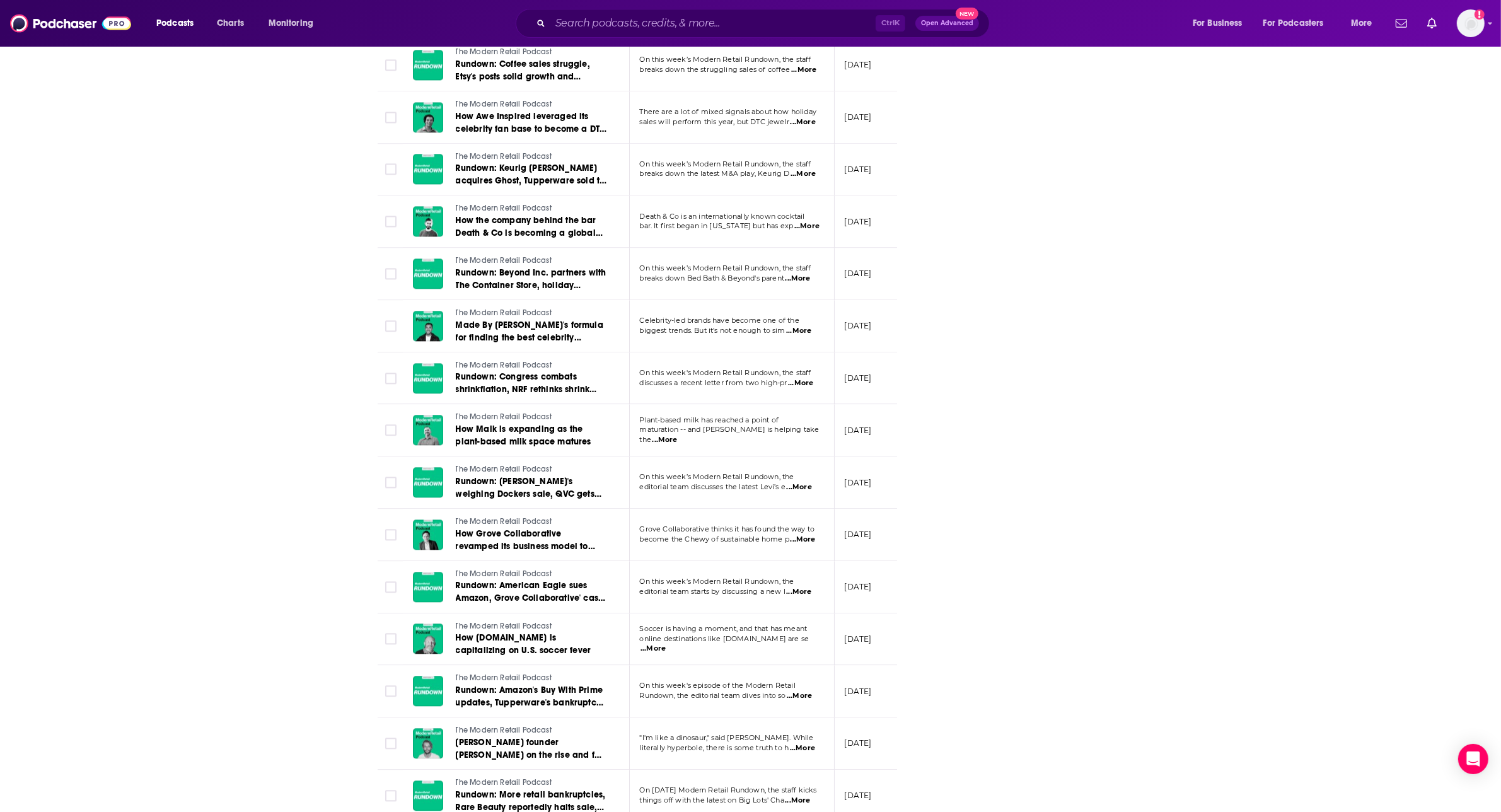
scroll to position [4860, 0]
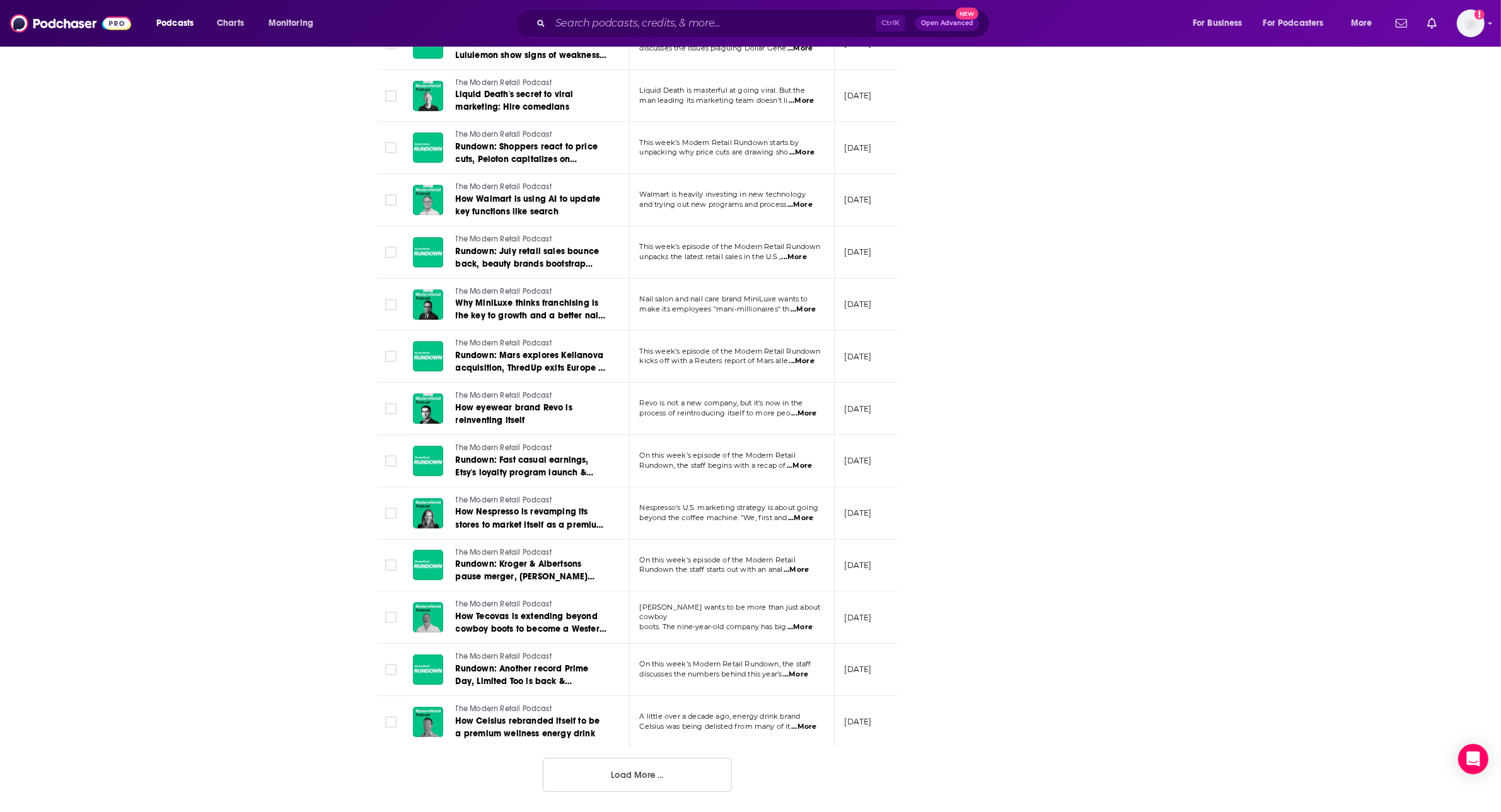
click at [688, 578] on button "Load More ..." at bounding box center [638, 775] width 189 height 34
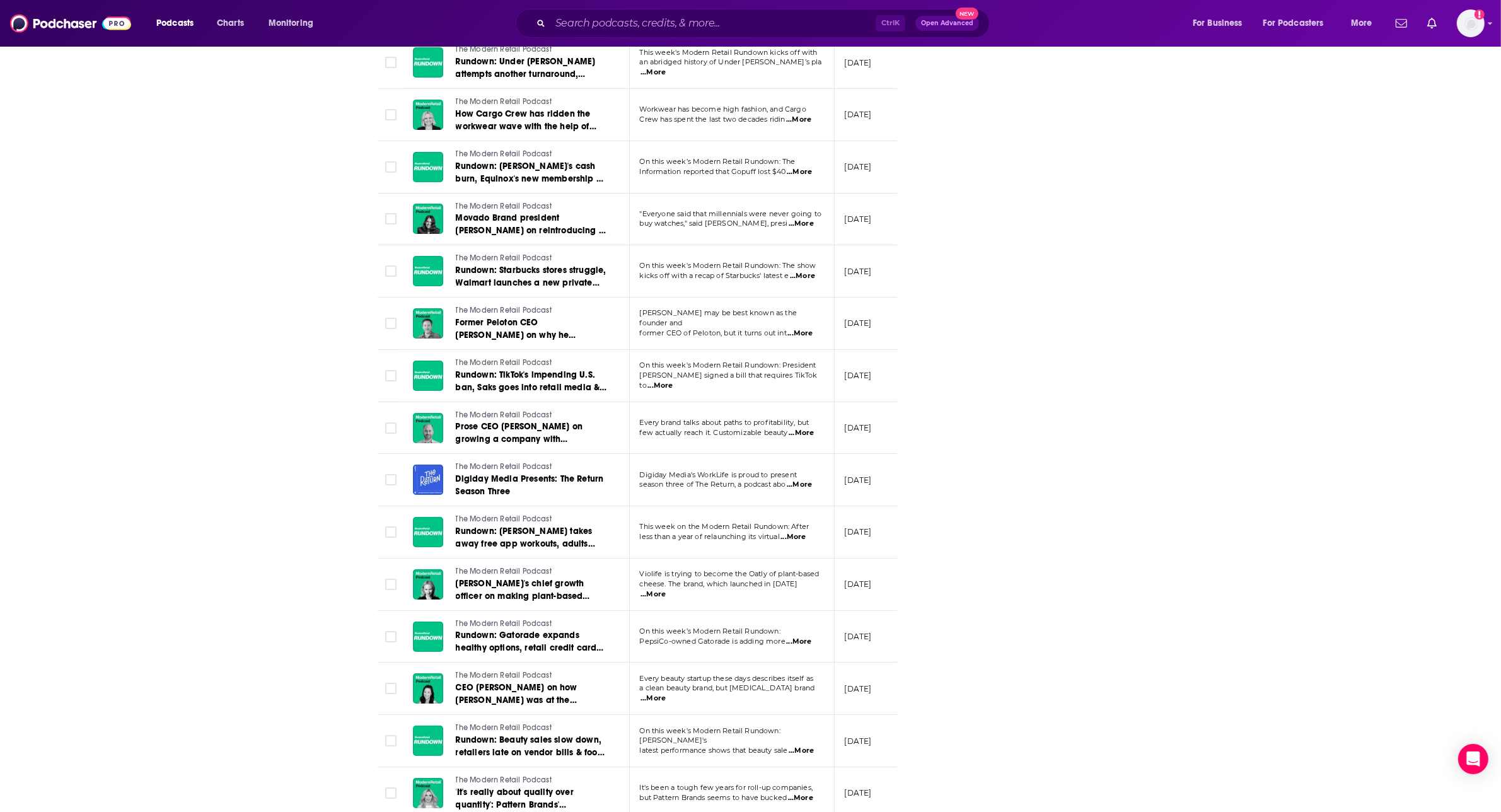
scroll to position [10087, 0]
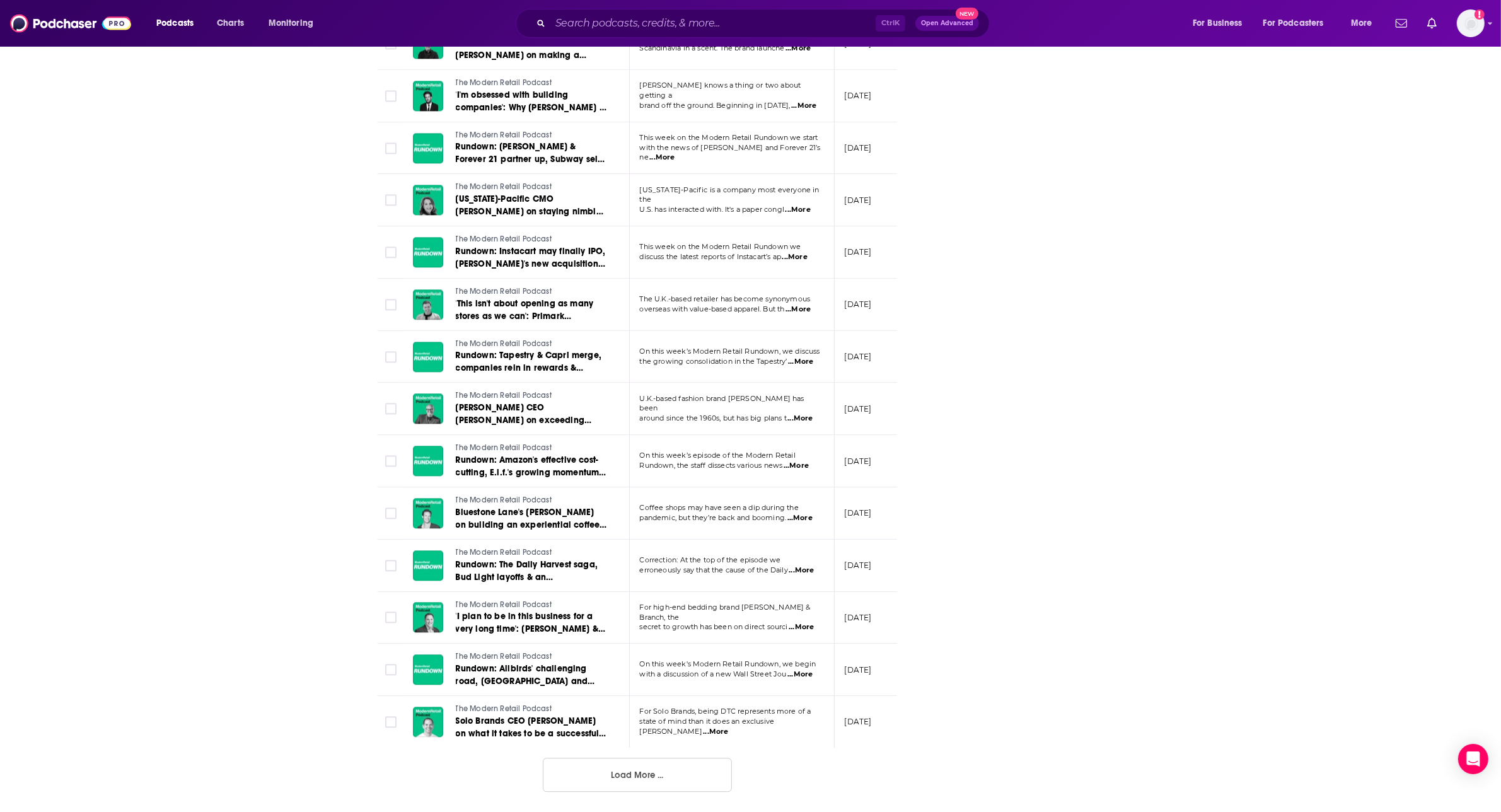
click at [640, 578] on button "Load More ..." at bounding box center [638, 775] width 189 height 34
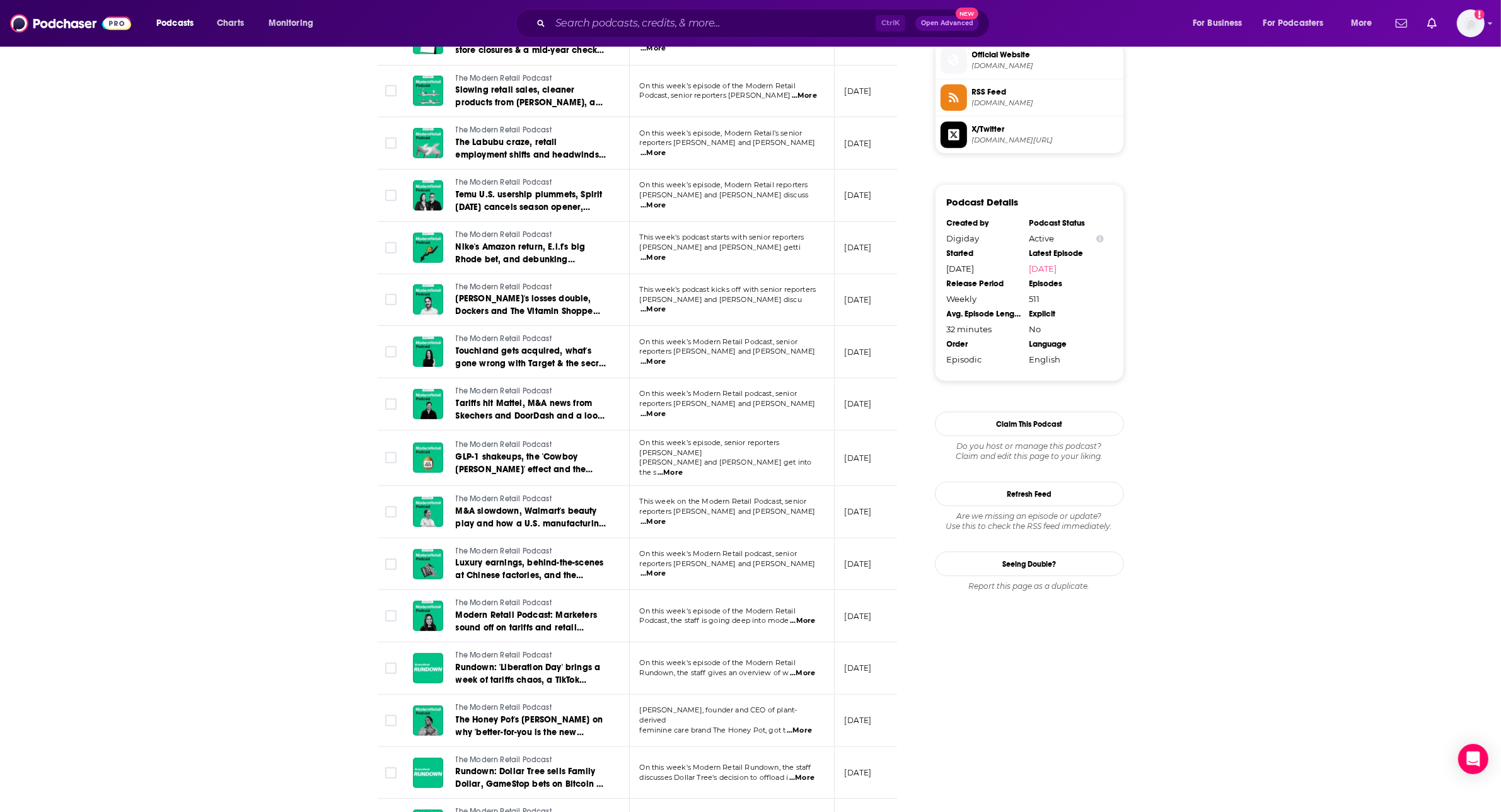
scroll to position [1012, 0]
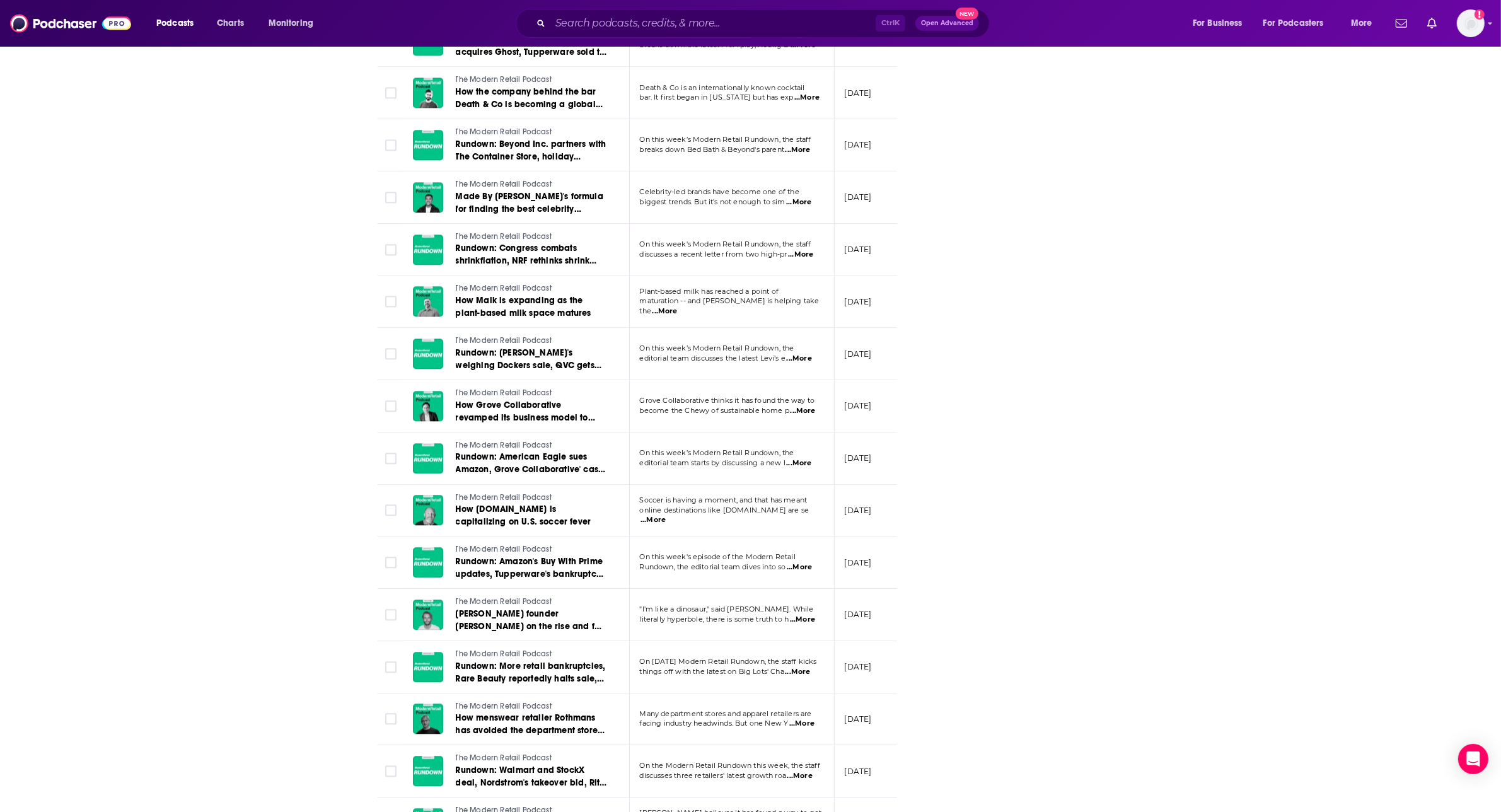
scroll to position [0, 0]
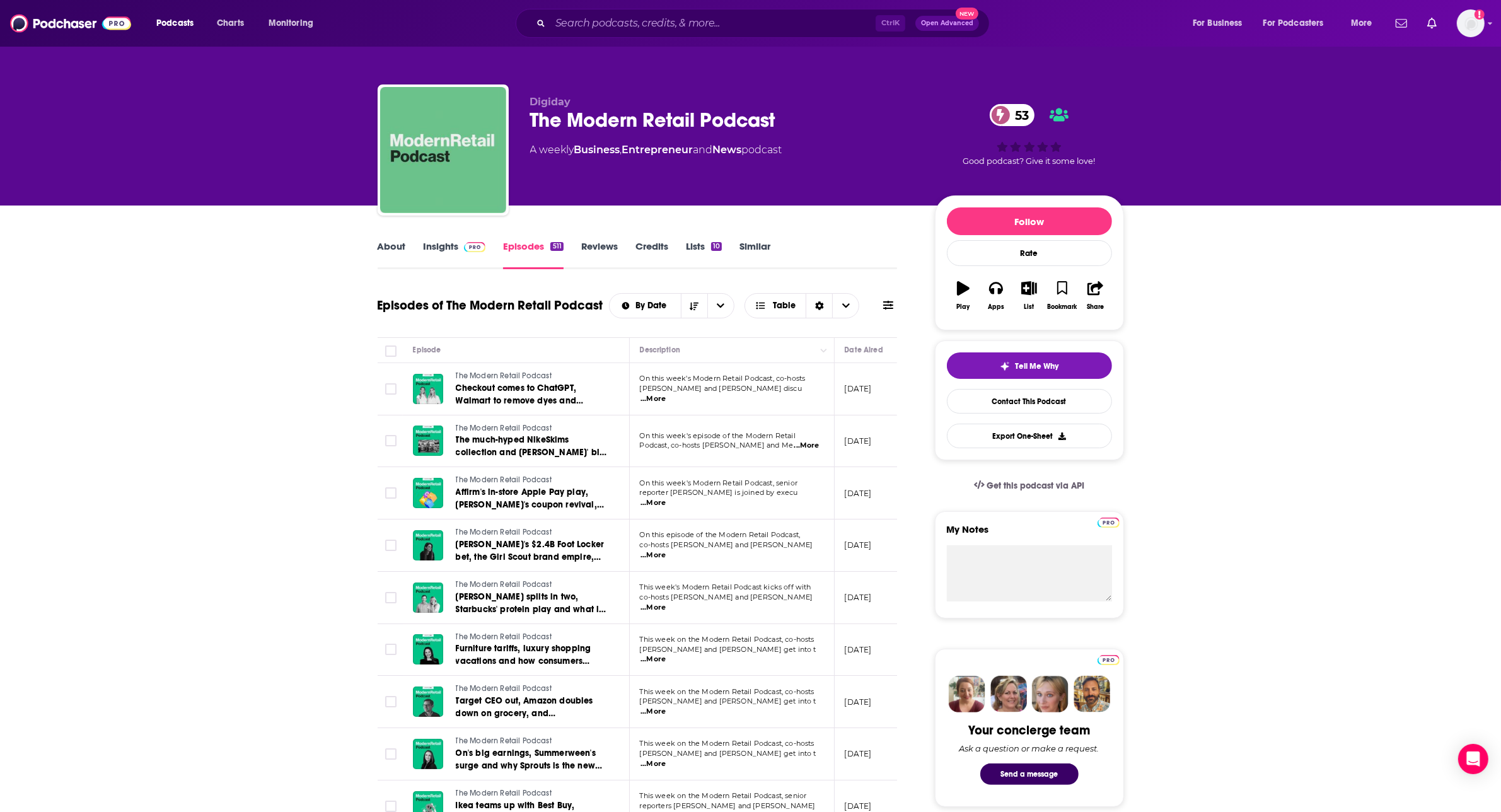
click at [399, 246] on link "About" at bounding box center [391, 254] width 28 height 29
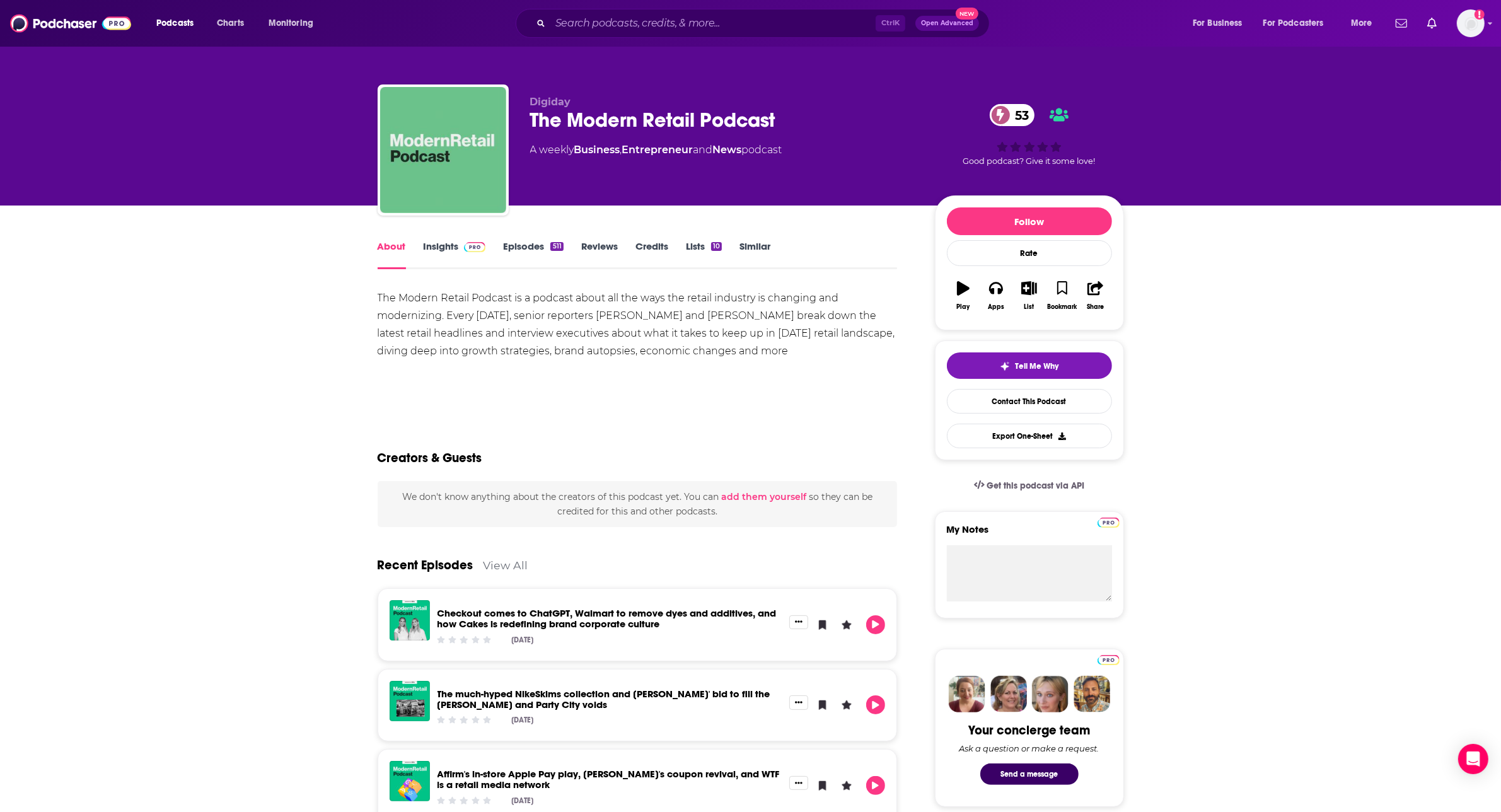
click at [441, 250] on link "Insights" at bounding box center [454, 254] width 62 height 29
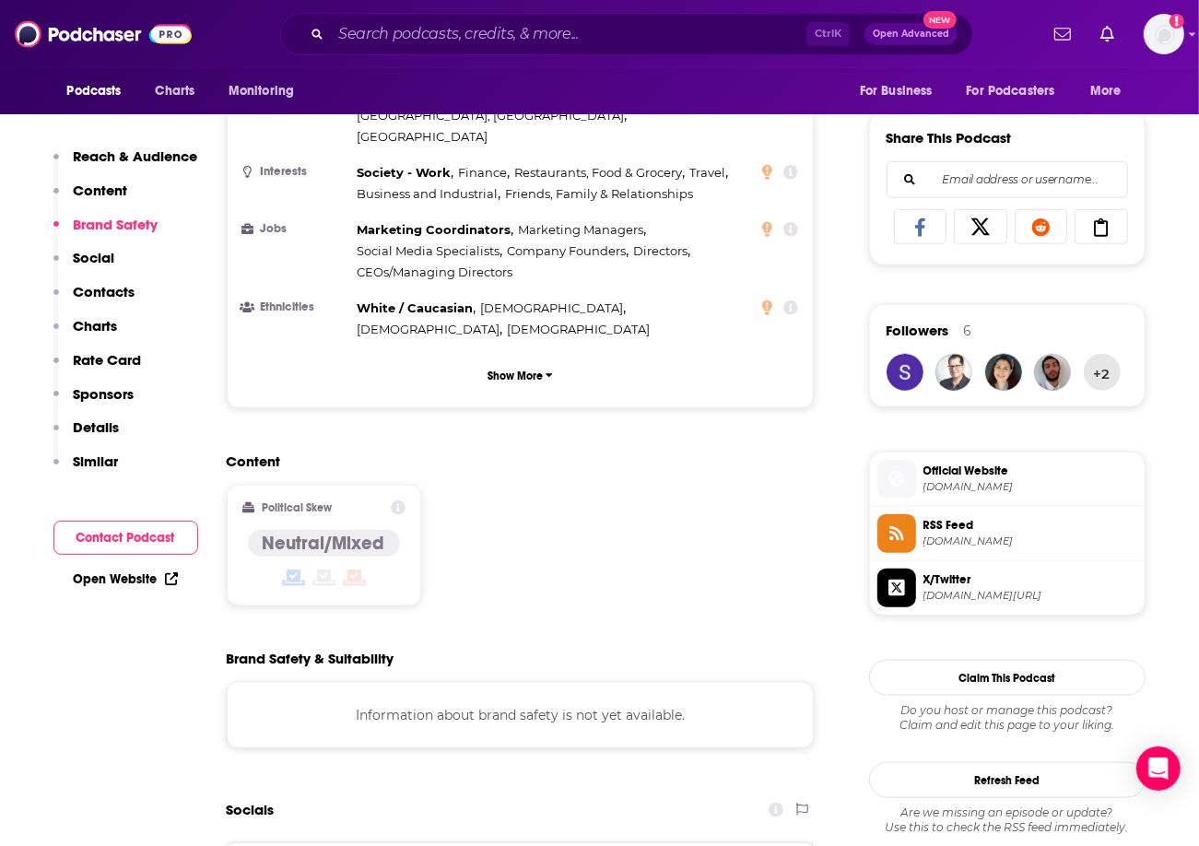
scroll to position [806, 0]
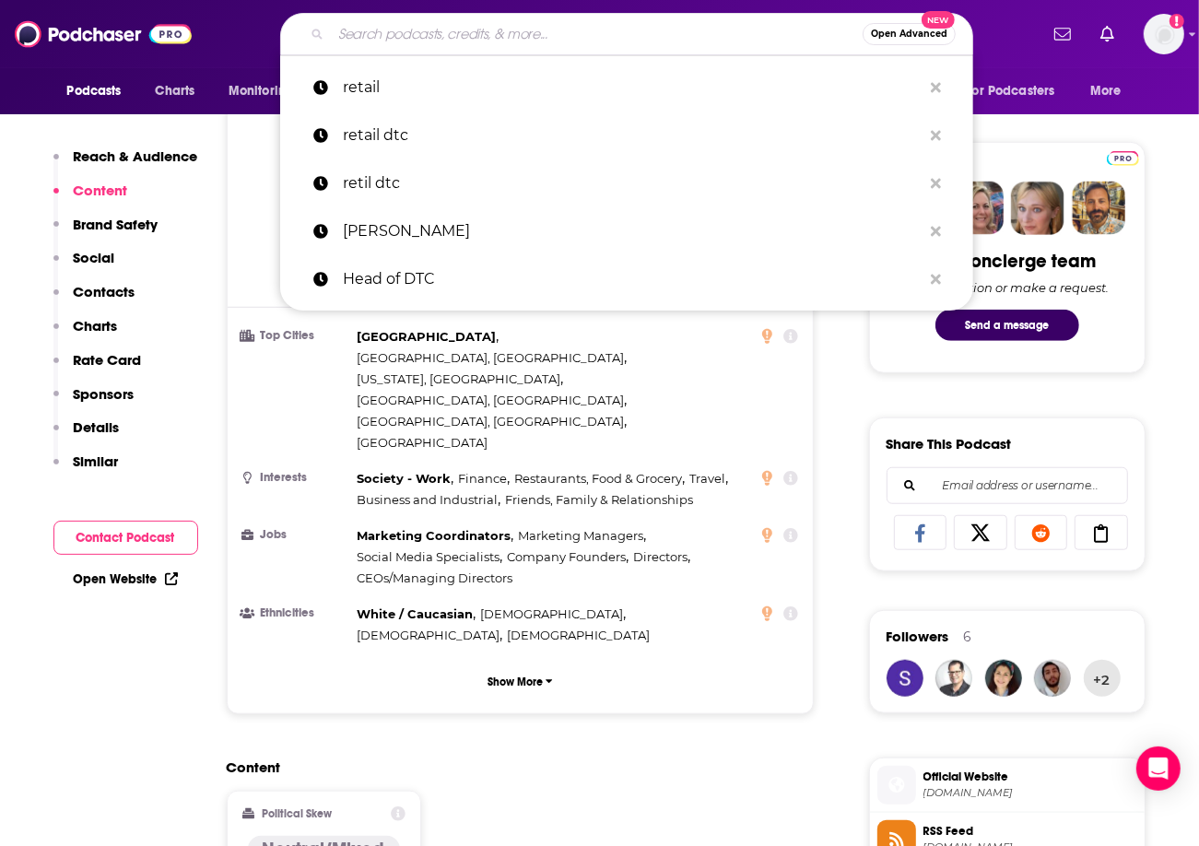
click at [388, 37] on input "Search podcasts, credits, & more..." at bounding box center [597, 33] width 532 height 29
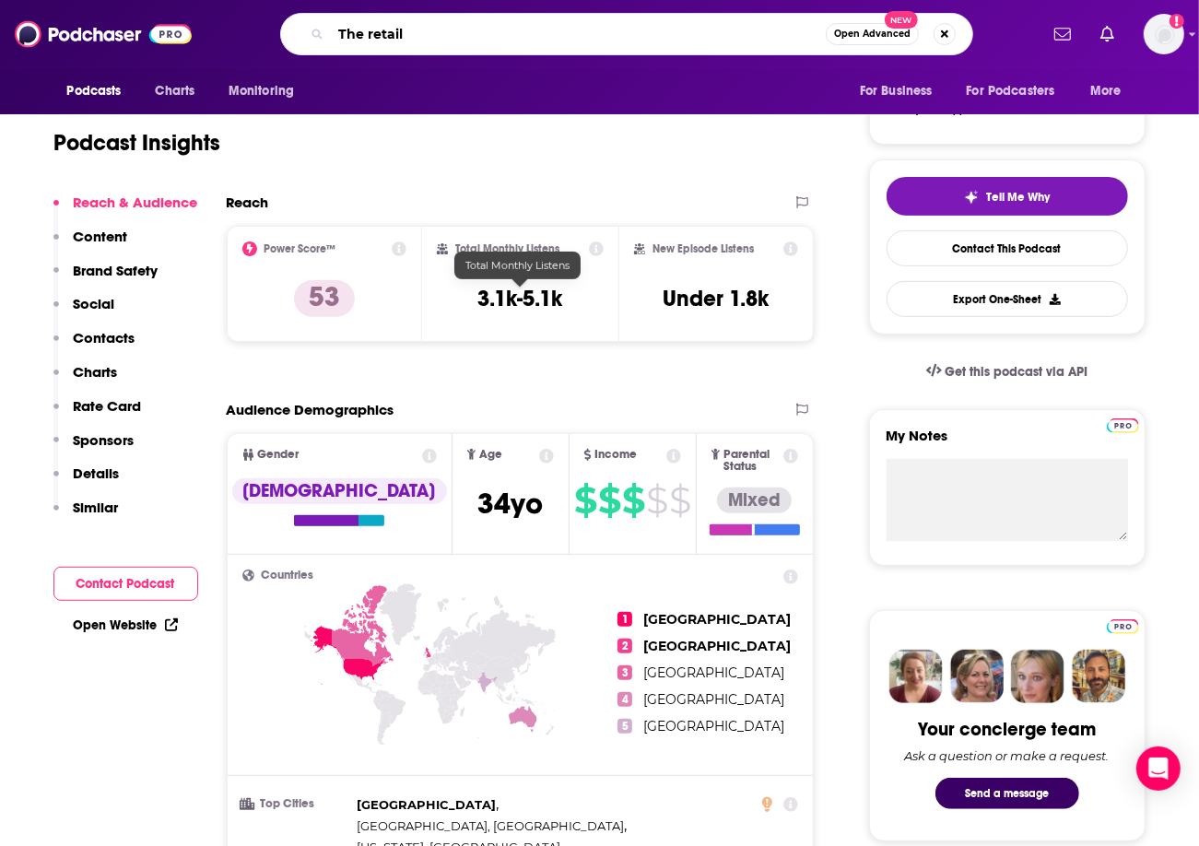
scroll to position [0, 0]
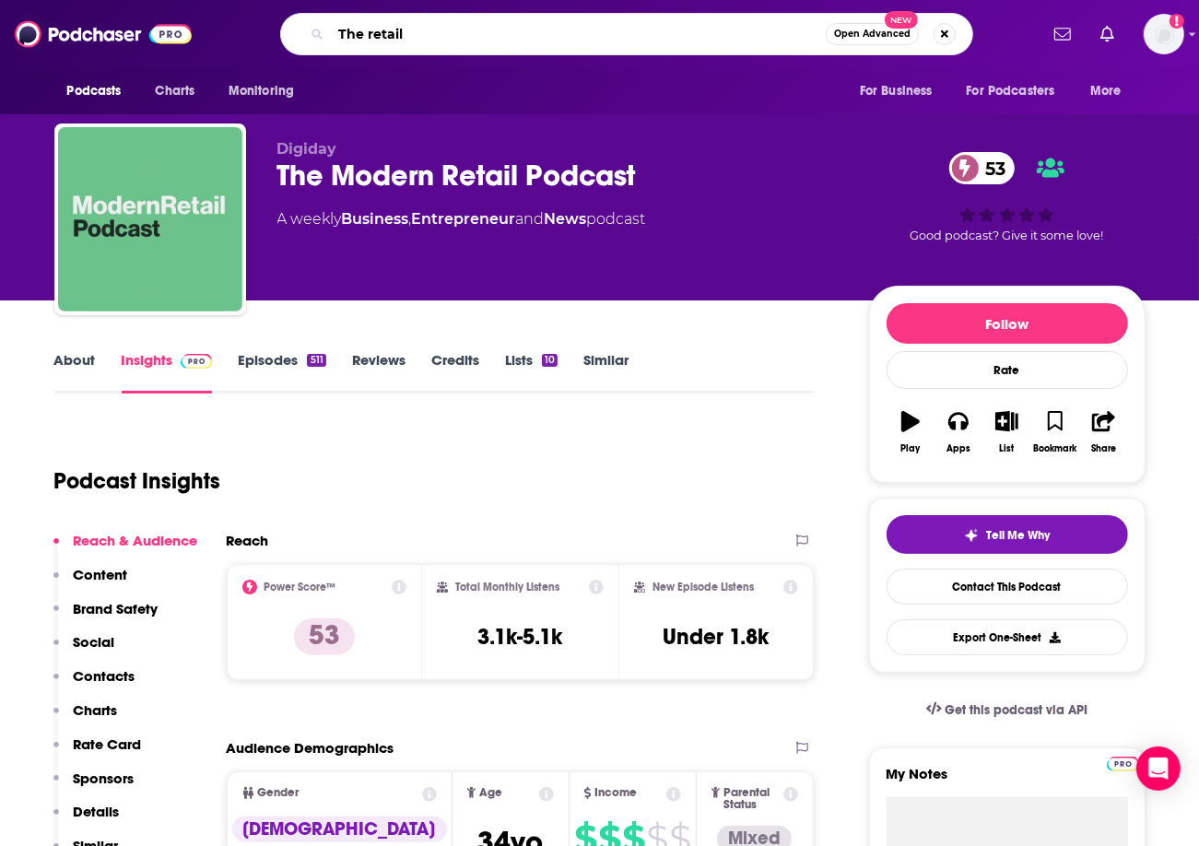
click at [457, 24] on input "The retail" at bounding box center [578, 33] width 495 height 29
click at [512, 28] on input "The retail focus" at bounding box center [578, 33] width 495 height 29
type input "The retail focus podcast"
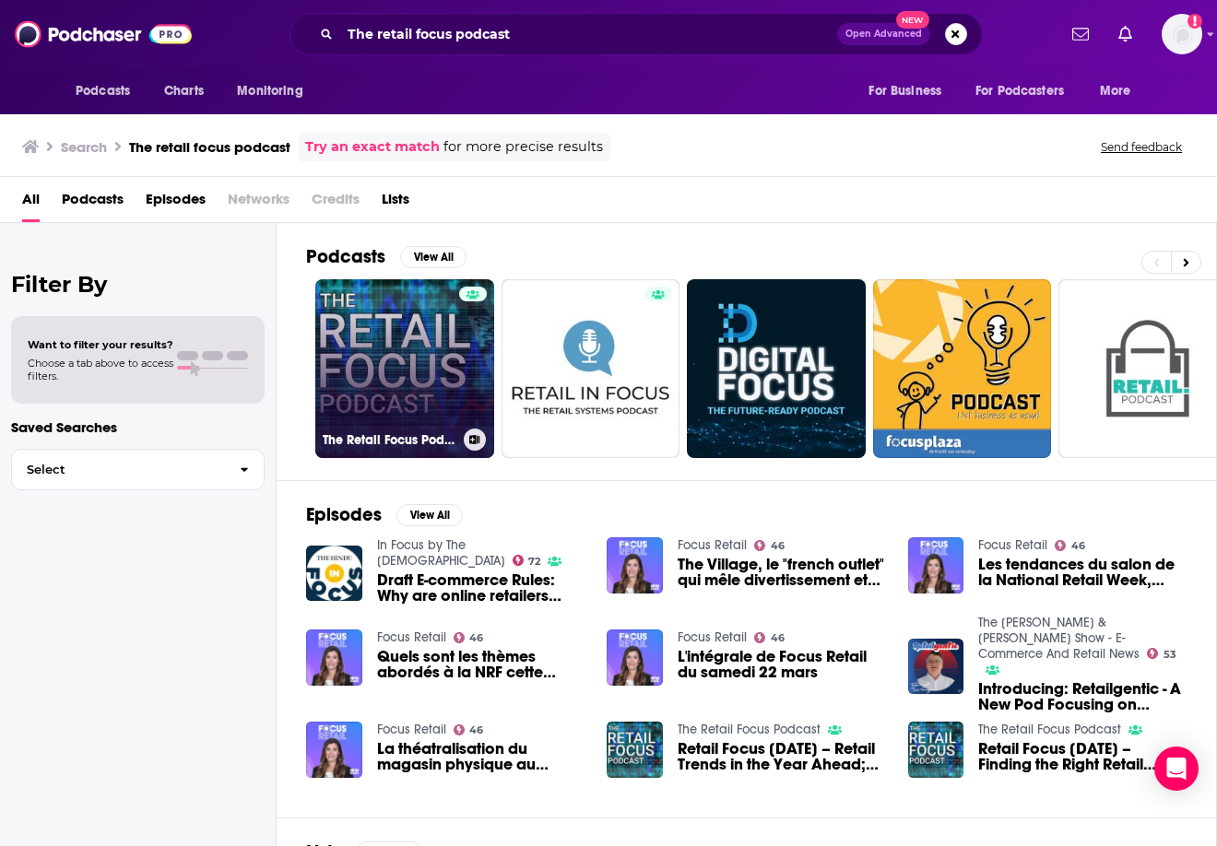
click at [425, 390] on link "The Retail Focus Podcast" at bounding box center [404, 368] width 179 height 179
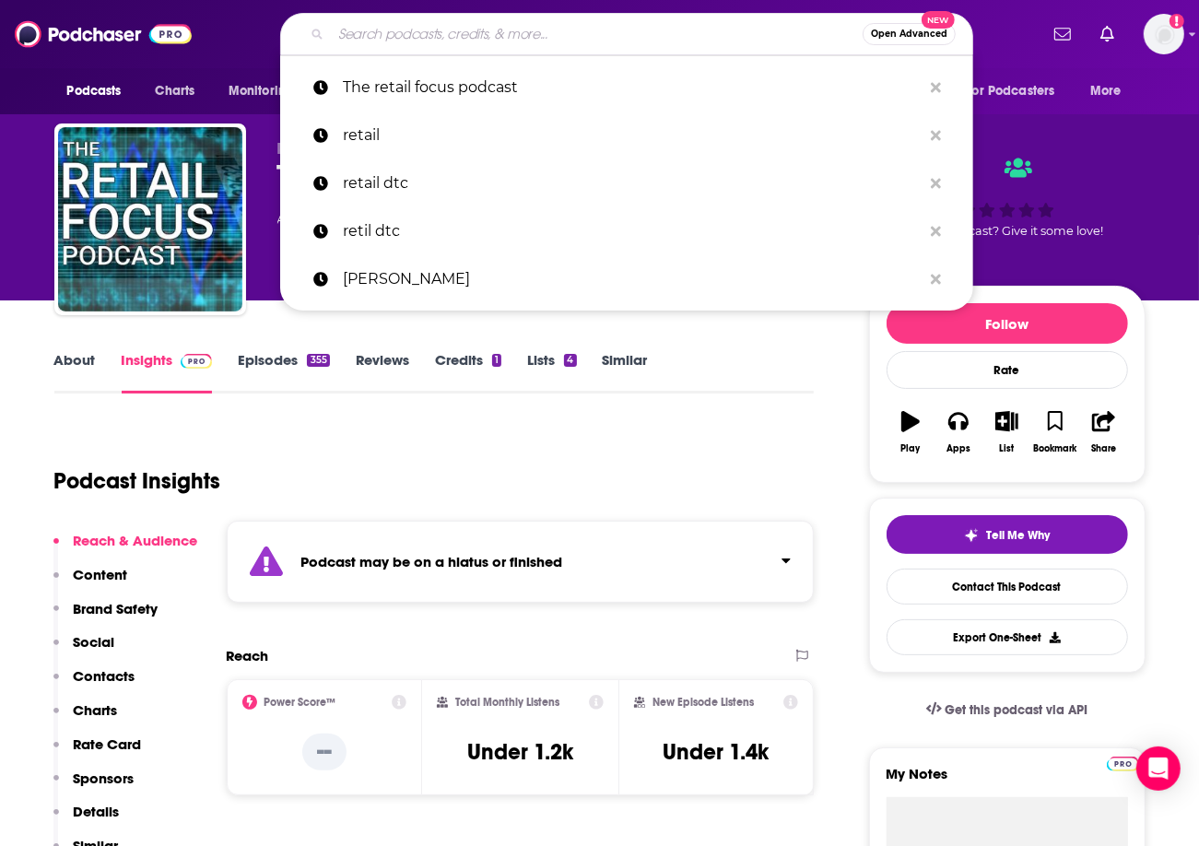
click at [618, 40] on input "Search podcasts, credits, & more..." at bounding box center [597, 33] width 532 height 29
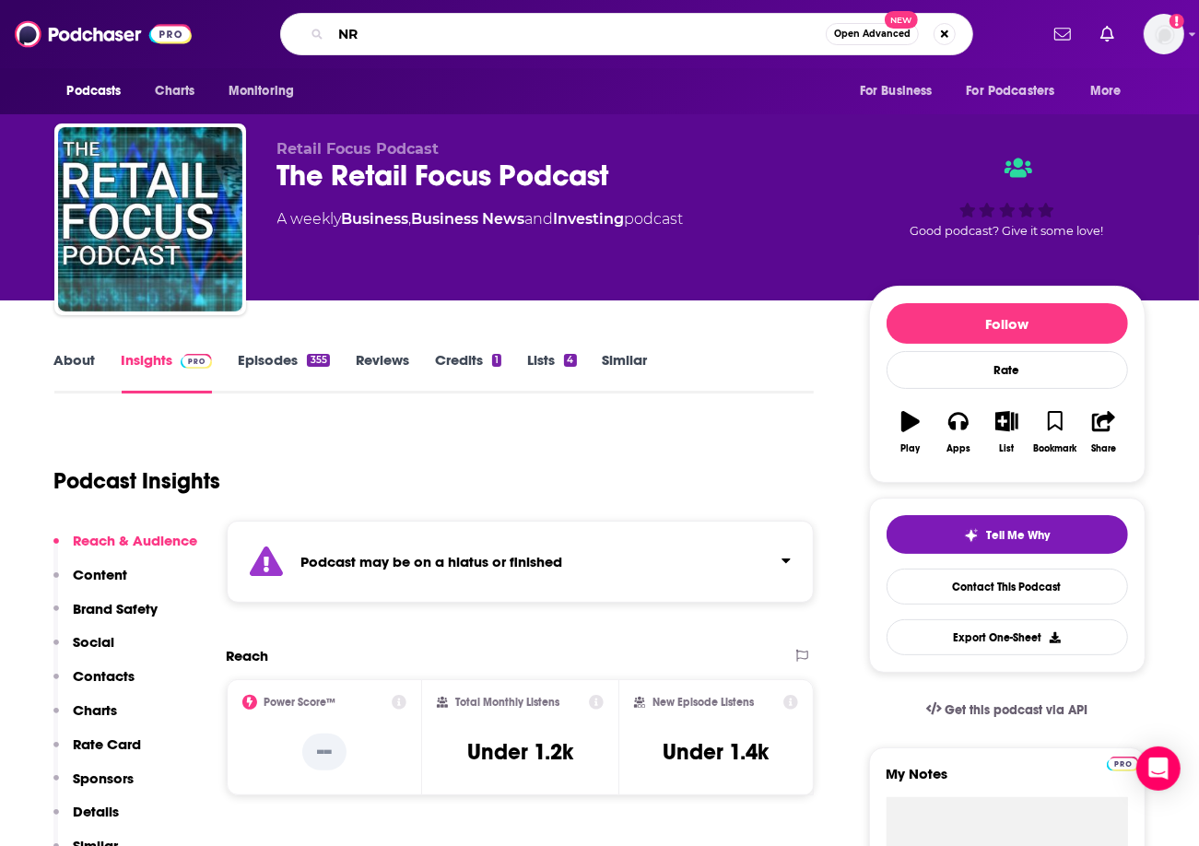
type input "NRF"
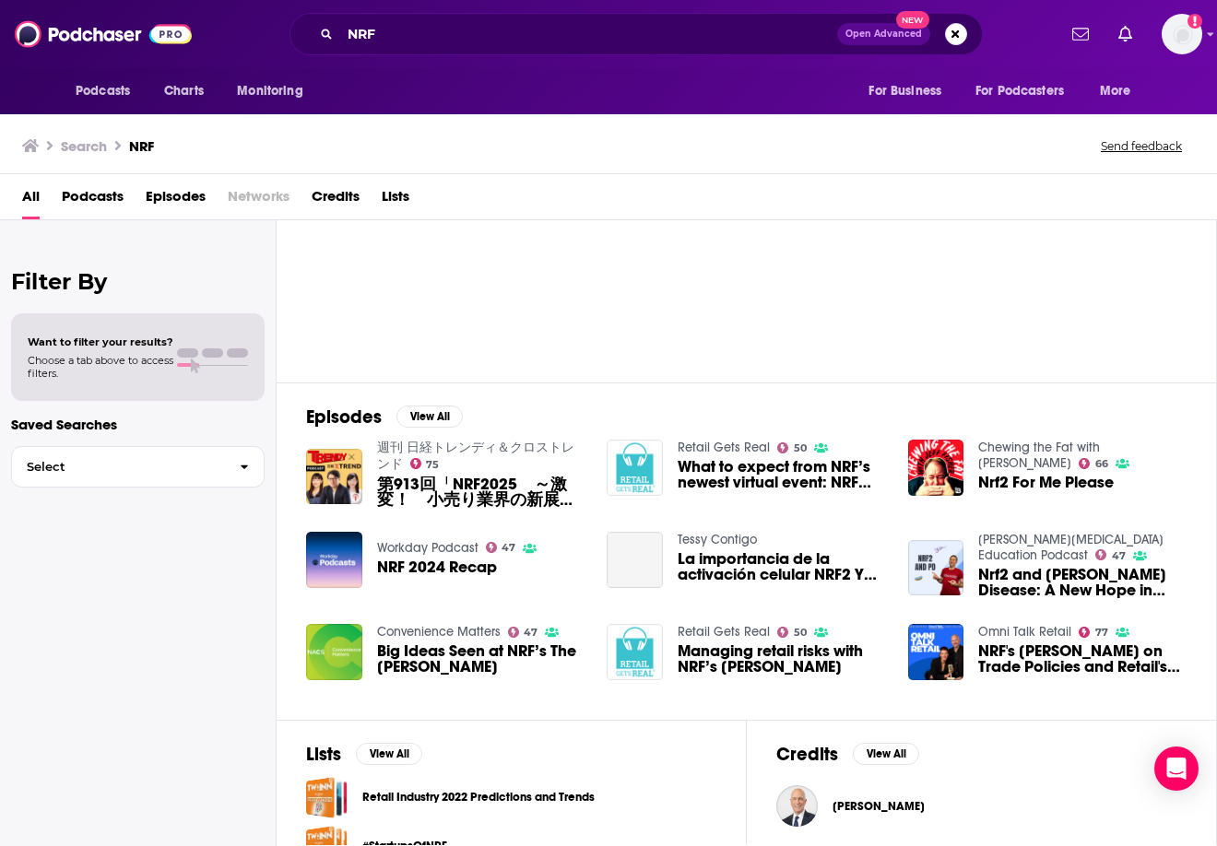
scroll to position [190, 0]
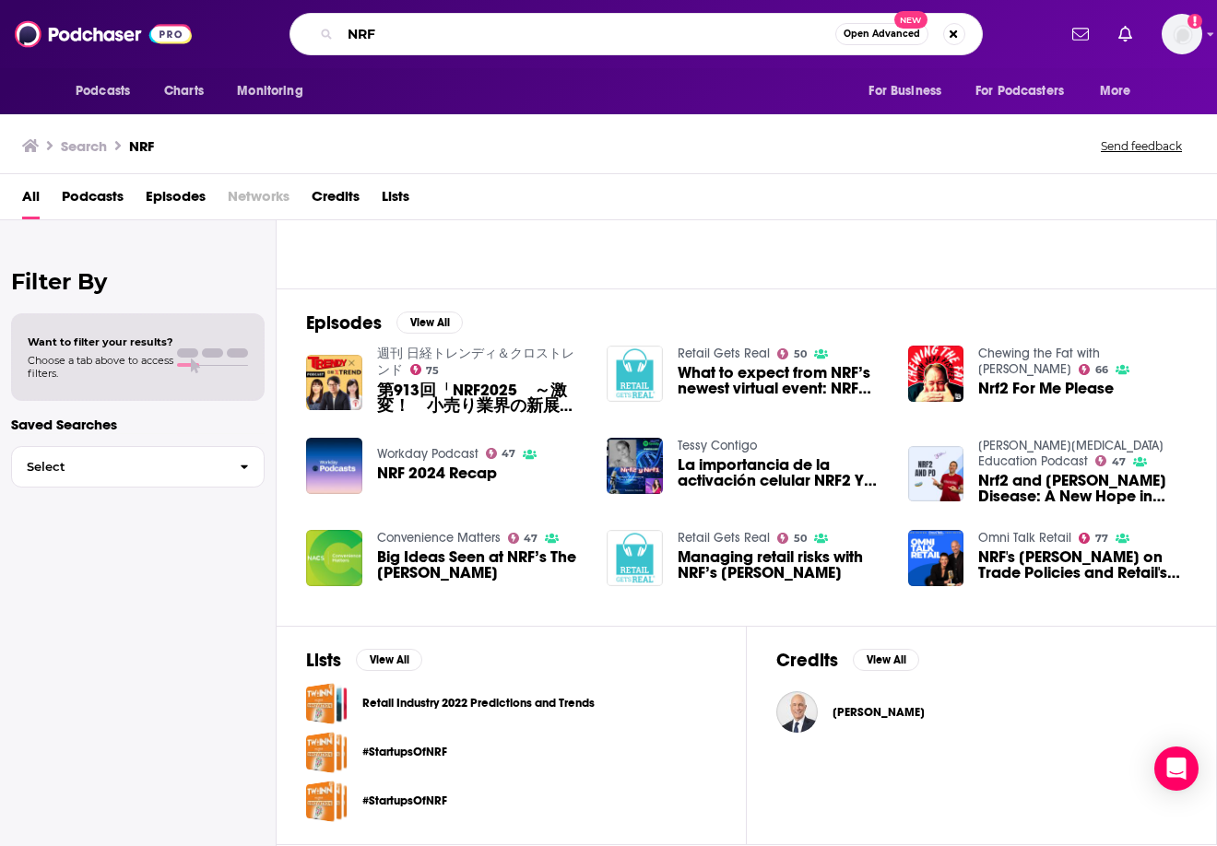
drag, startPoint x: 406, startPoint y: 29, endPoint x: 167, endPoint y: 24, distance: 239.7
click at [167, 24] on div "Podcasts Charts Monitoring NRF Open Advanced New For Business For Podcasters Mo…" at bounding box center [608, 34] width 1217 height 68
type input "Retail gets real"
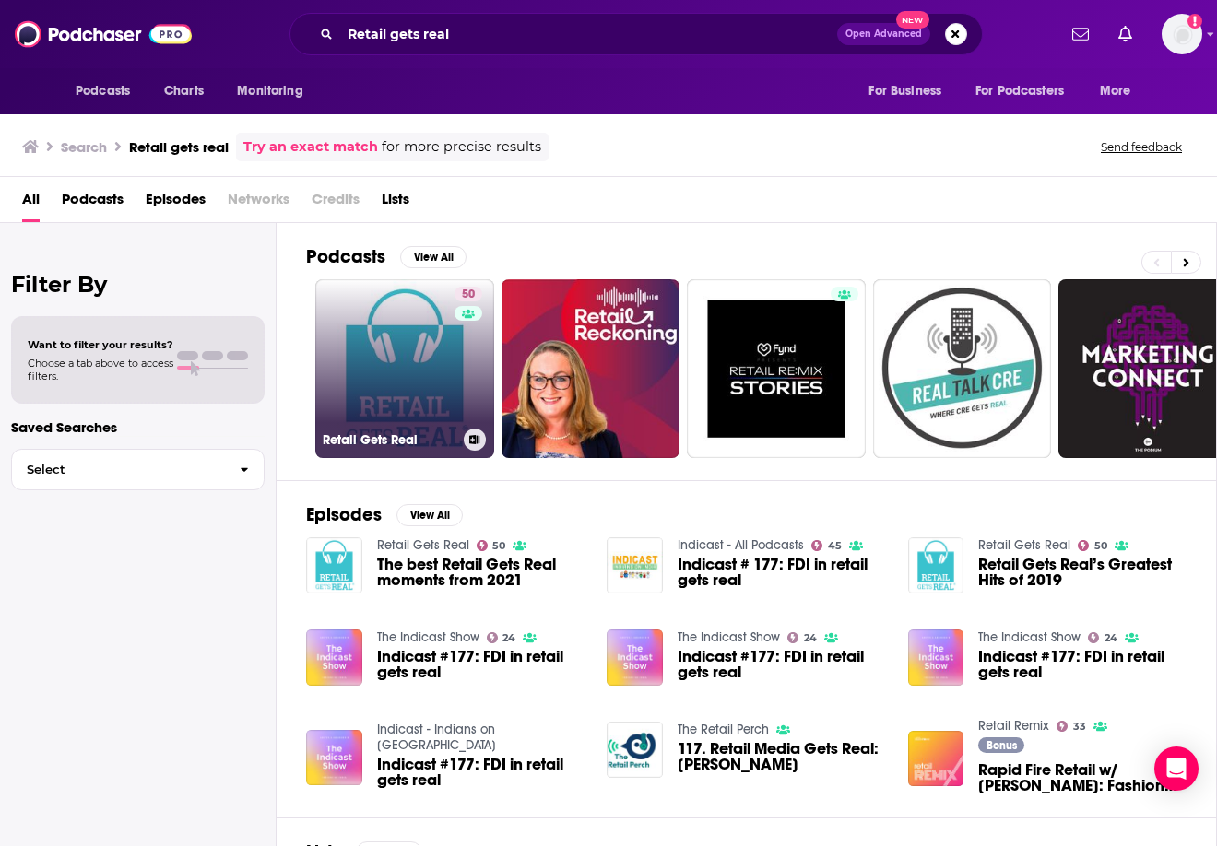
click at [415, 369] on link "50 Retail Gets Real" at bounding box center [404, 368] width 179 height 179
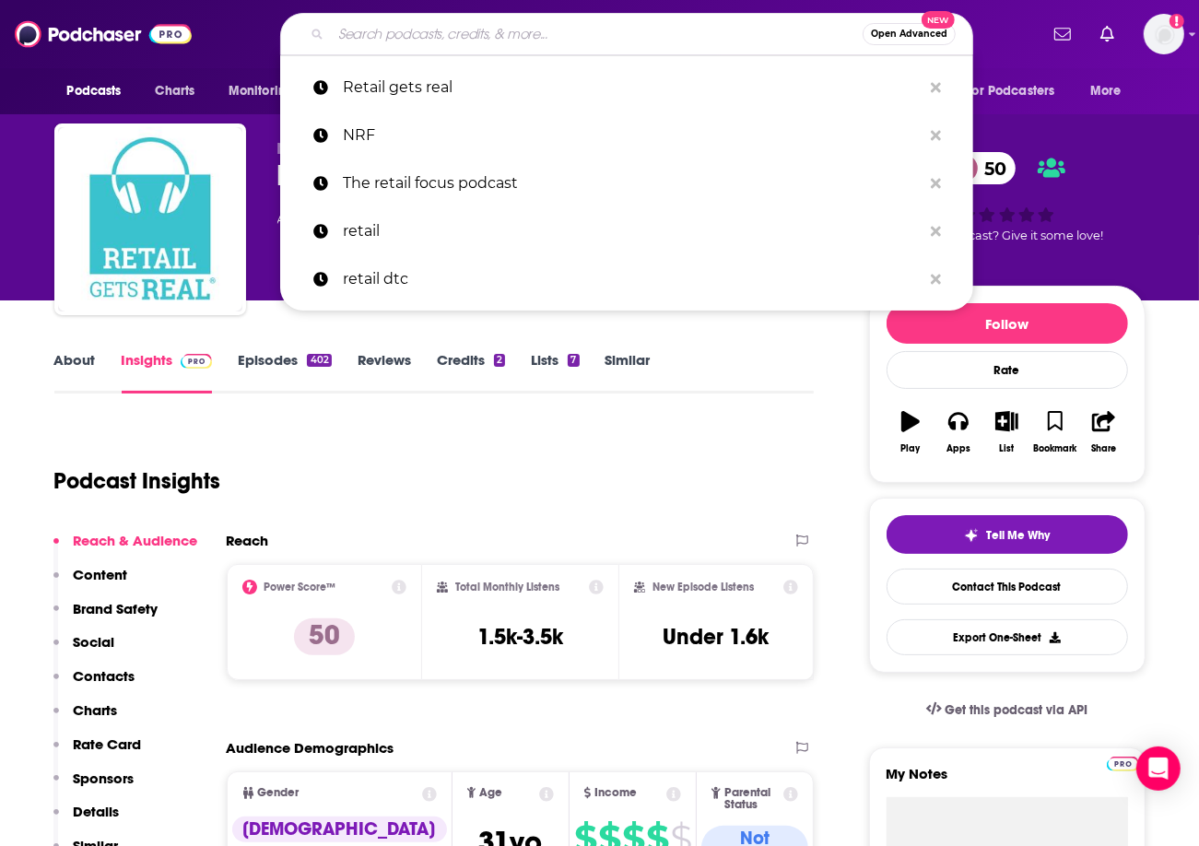
click at [378, 48] on input "Search podcasts, credits, & more..." at bounding box center [597, 33] width 532 height 29
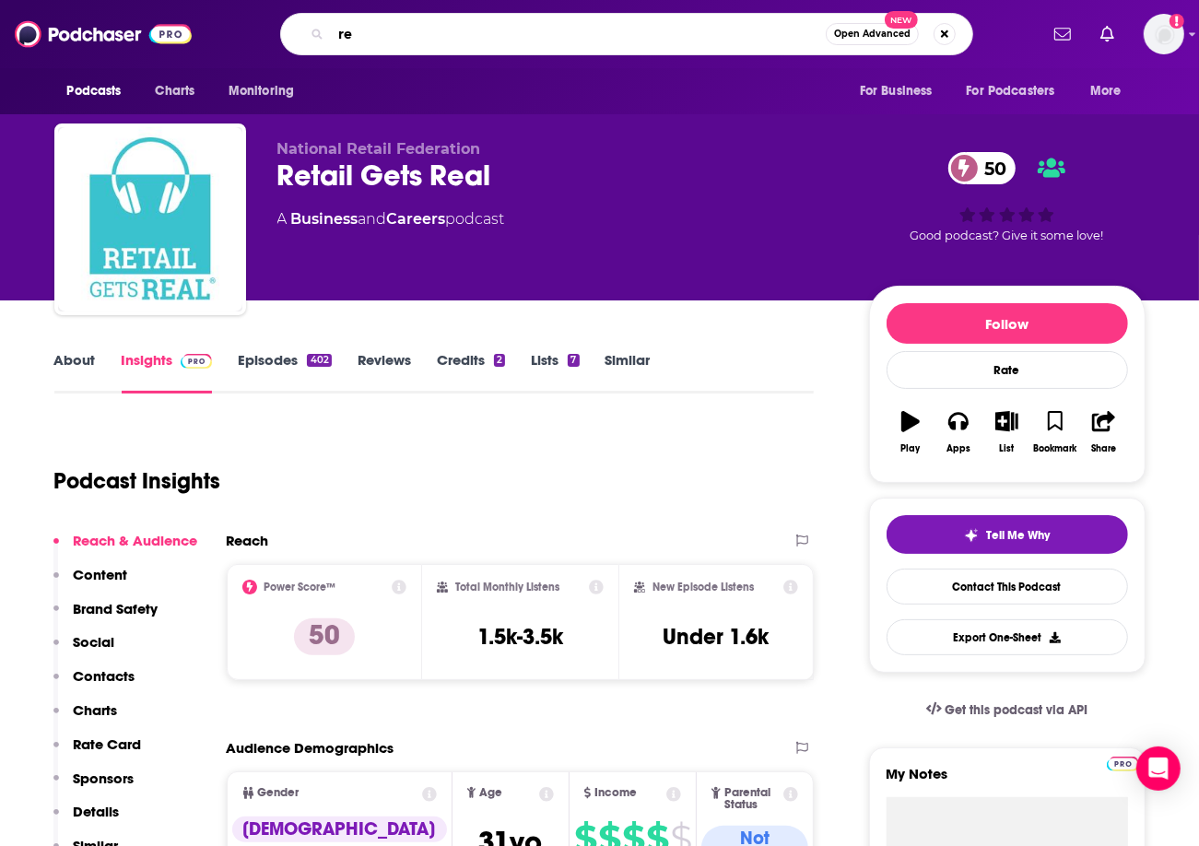
type input "r"
type input "consumer business podcast"
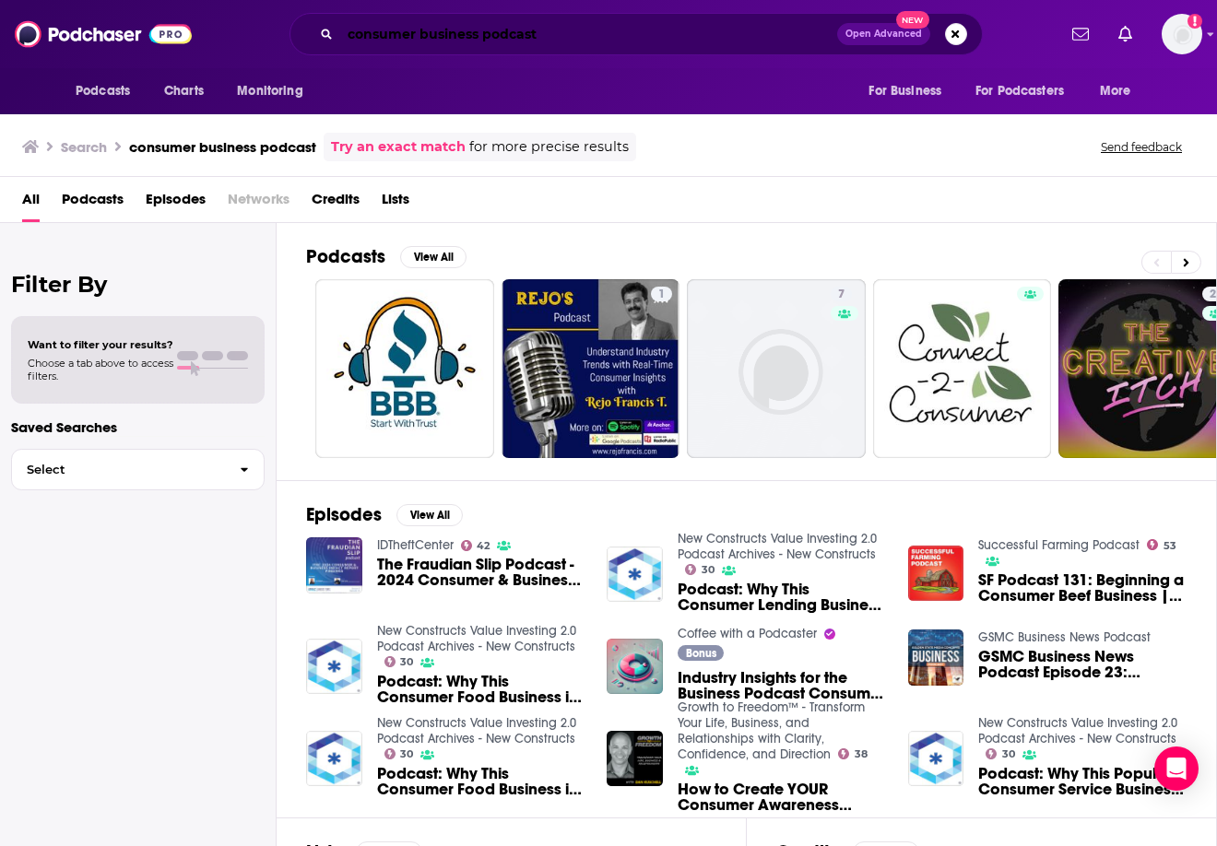
click at [380, 34] on input "consumer business podcast" at bounding box center [588, 33] width 497 height 29
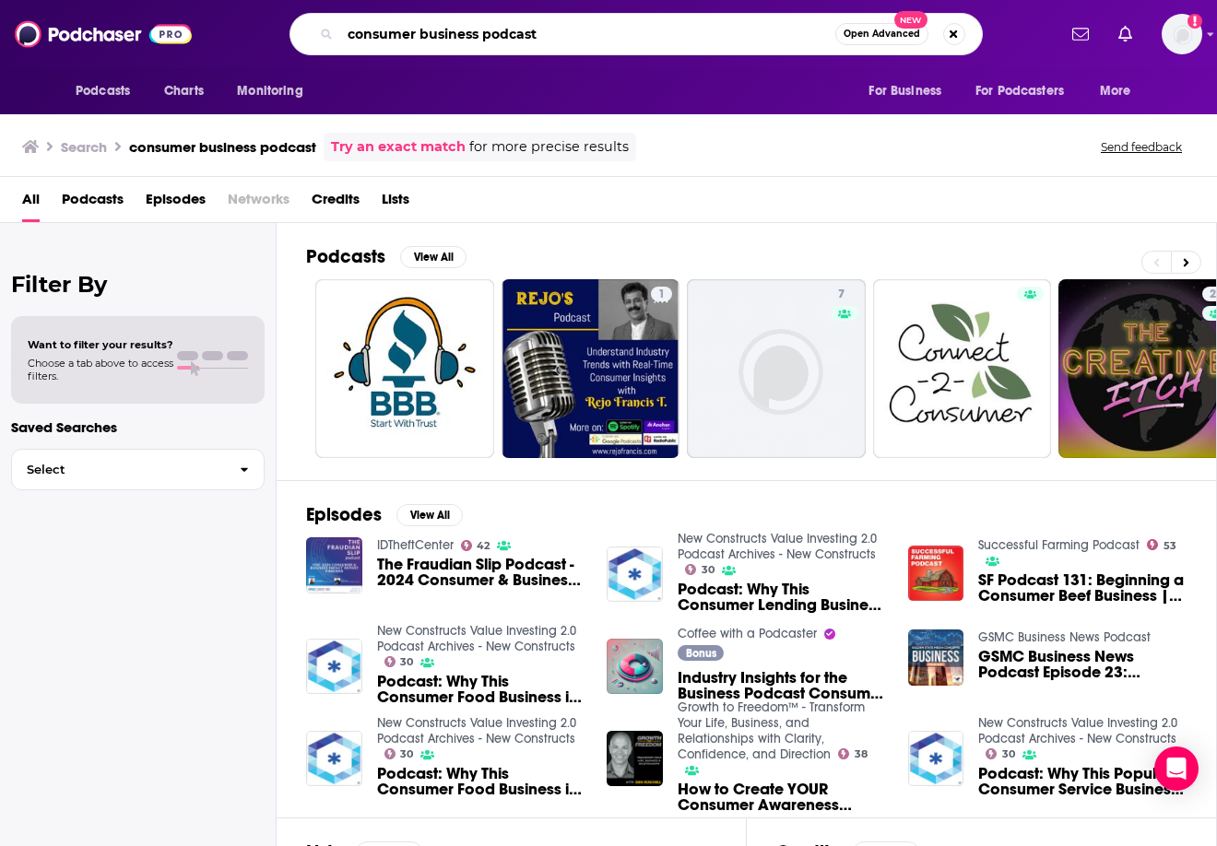
drag, startPoint x: 523, startPoint y: 38, endPoint x: 163, endPoint y: 26, distance: 360.6
click at [163, 26] on div "Podcasts Charts Monitoring consumer business podcast Open Advanced New For Busi…" at bounding box center [608, 34] width 1217 height 68
type input "CNN business"
